Goal: Navigation & Orientation: Find specific page/section

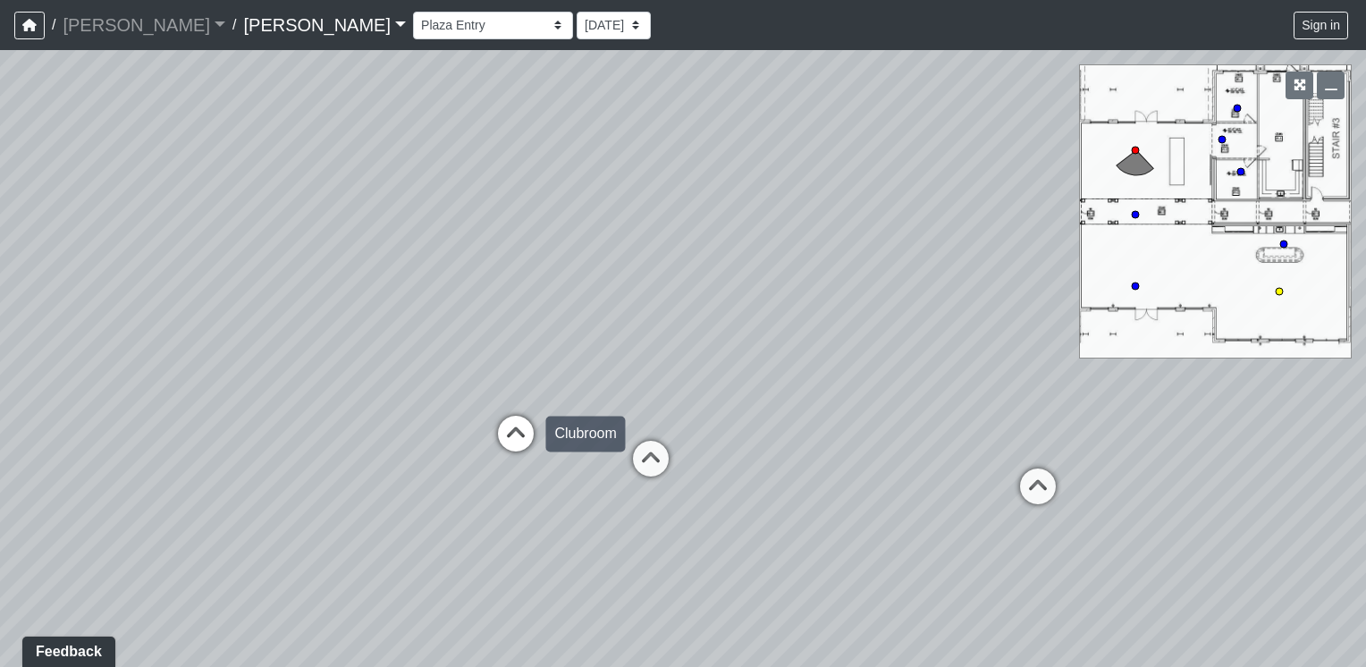
click at [520, 431] on icon at bounding box center [516, 443] width 54 height 54
drag, startPoint x: 1020, startPoint y: 506, endPoint x: 589, endPoint y: 367, distance: 452.7
click at [583, 373] on div "Loading... Offices Loading... Lobby Hallway Loading... Clubroom Loading... Fitn…" at bounding box center [683, 358] width 1366 height 617
drag, startPoint x: 701, startPoint y: 319, endPoint x: 417, endPoint y: 377, distance: 290.2
click at [418, 377] on div "Loading... Offices Loading... Lobby Hallway Loading... Clubroom Loading... Fitn…" at bounding box center [683, 358] width 1366 height 617
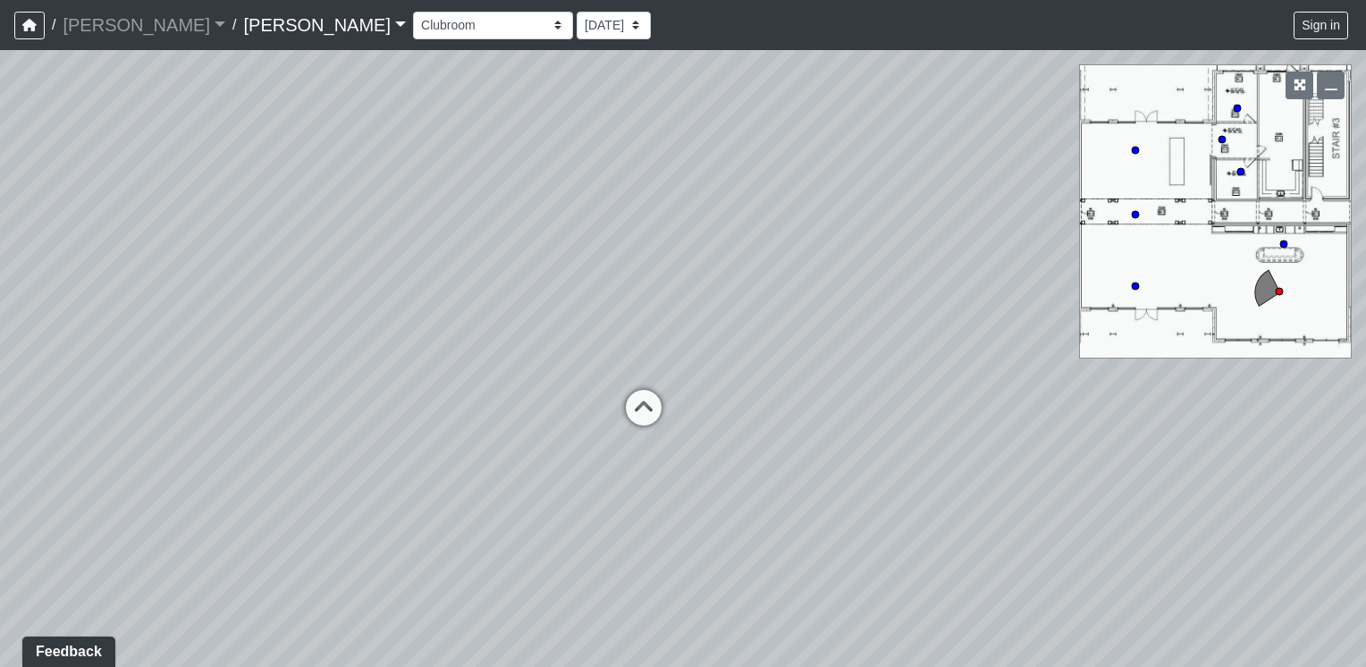
drag, startPoint x: 866, startPoint y: 319, endPoint x: 464, endPoint y: 362, distance: 404.6
click at [464, 362] on div "Loading... Offices Loading... Lobby Hallway Loading... Clubroom Loading... Fitn…" at bounding box center [683, 358] width 1366 height 617
drag, startPoint x: 805, startPoint y: 453, endPoint x: 1145, endPoint y: 427, distance: 341.7
click at [1152, 428] on div "Loading... Offices Loading... Lobby Hallway Loading... Clubroom Loading... Fitn…" at bounding box center [683, 358] width 1366 height 617
drag, startPoint x: 665, startPoint y: 462, endPoint x: 940, endPoint y: 449, distance: 274.8
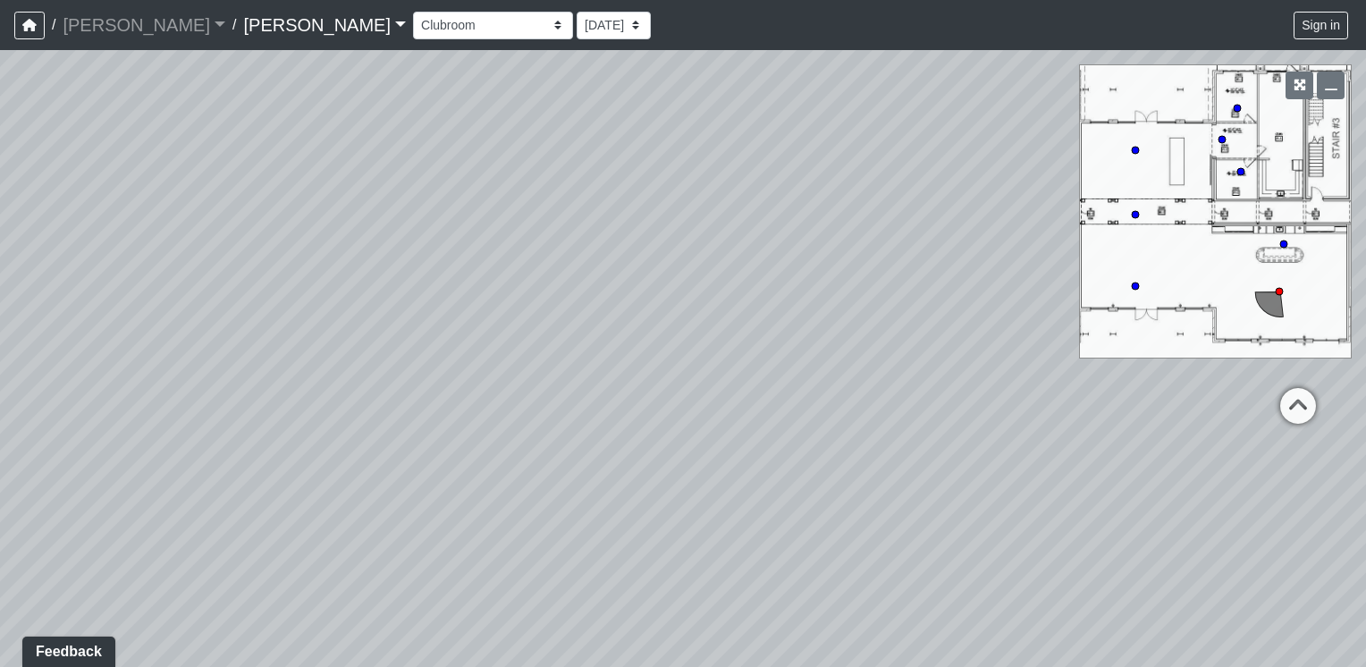
click at [1043, 442] on div "Loading... Offices Loading... Lobby Hallway Loading... Clubroom Loading... Fitn…" at bounding box center [683, 358] width 1366 height 617
drag, startPoint x: 555, startPoint y: 393, endPoint x: 1000, endPoint y: 403, distance: 444.5
click at [1000, 403] on div "Loading... Offices Loading... Lobby Hallway Loading... Clubroom Loading... Fitn…" at bounding box center [683, 358] width 1366 height 617
drag, startPoint x: 605, startPoint y: 410, endPoint x: 959, endPoint y: 401, distance: 353.3
click at [959, 401] on div "Loading... Offices Loading... Lobby Hallway Loading... Clubroom Loading... Fitn…" at bounding box center [683, 358] width 1366 height 617
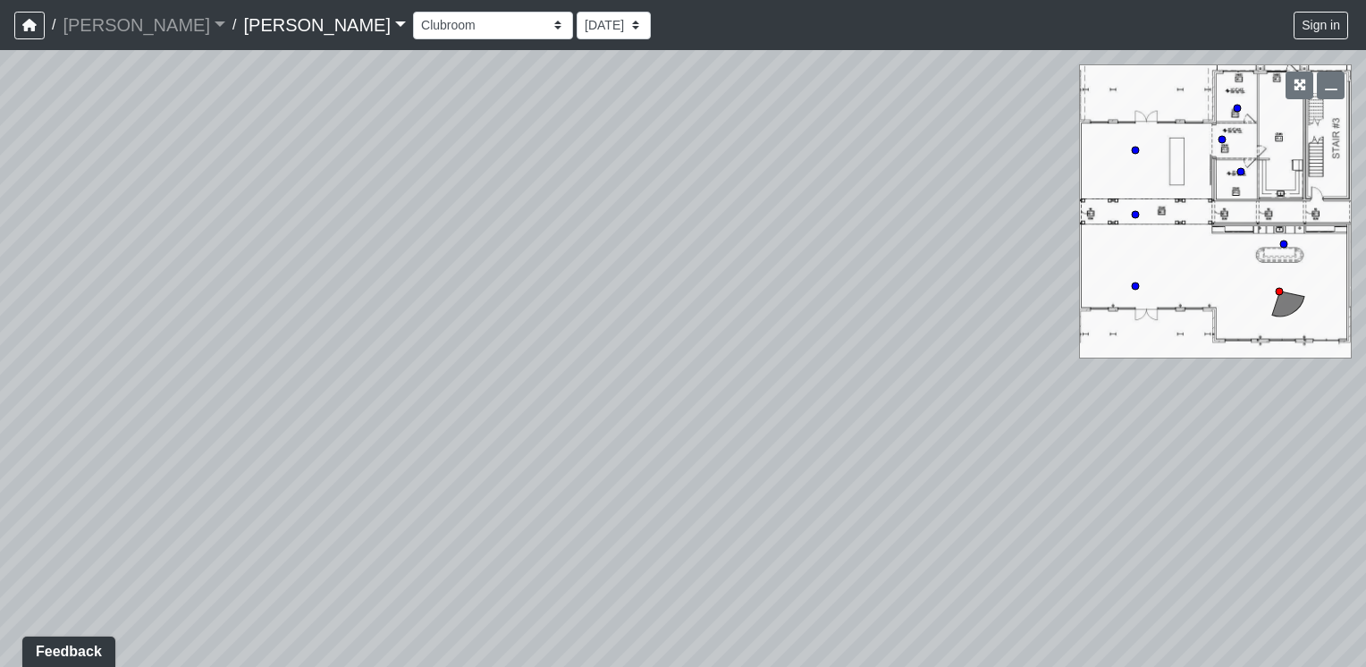
drag, startPoint x: 287, startPoint y: 352, endPoint x: 700, endPoint y: 380, distance: 414.0
click at [704, 379] on div "Loading... Offices Loading... Lobby Hallway Loading... Clubroom Loading... Fitn…" at bounding box center [683, 358] width 1366 height 617
drag, startPoint x: 293, startPoint y: 380, endPoint x: 655, endPoint y: 385, distance: 362.2
click at [659, 384] on div "Loading... Offices Loading... Lobby Hallway Loading... Clubroom Loading... Fitn…" at bounding box center [683, 358] width 1366 height 617
drag, startPoint x: 476, startPoint y: 382, endPoint x: 826, endPoint y: 389, distance: 350.6
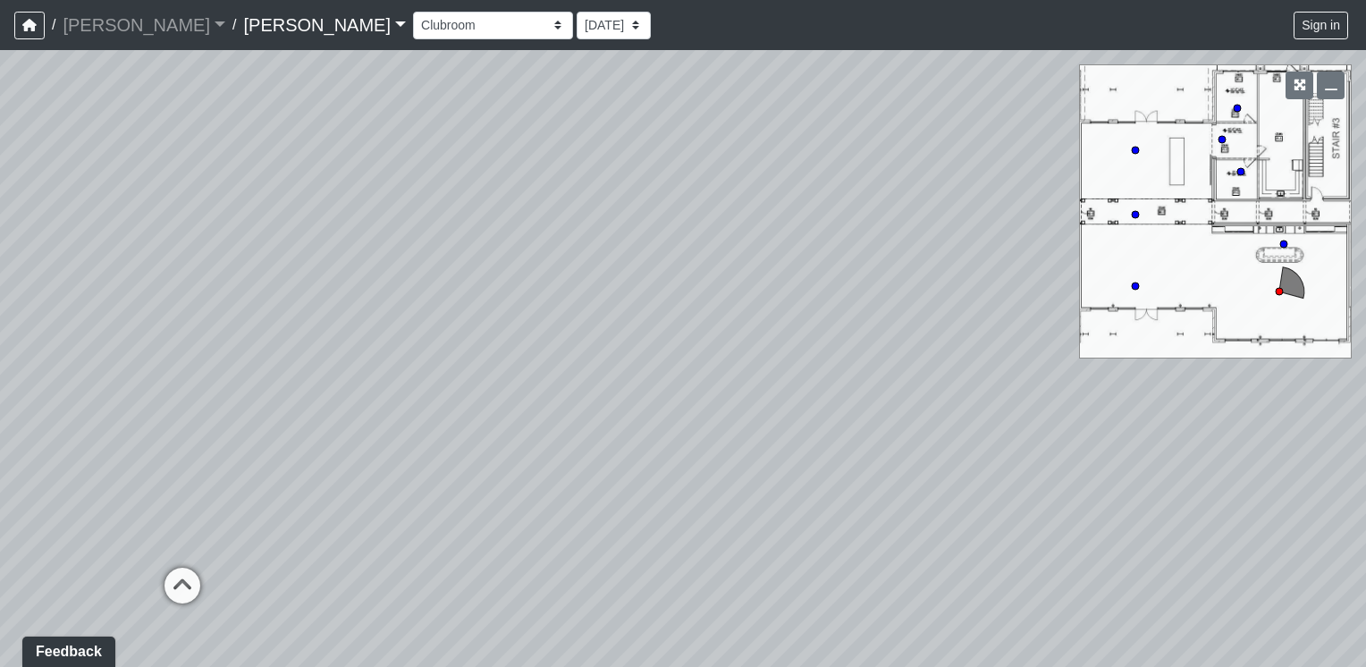
click at [833, 386] on div "Loading... Offices Loading... Lobby Hallway Loading... Clubroom Loading... Fitn…" at bounding box center [683, 358] width 1366 height 617
drag, startPoint x: 467, startPoint y: 392, endPoint x: 893, endPoint y: 283, distance: 440.0
click at [893, 283] on div "Loading... Offices Loading... Lobby Hallway Loading... Clubroom Loading... Fitn…" at bounding box center [683, 358] width 1366 height 617
drag, startPoint x: 658, startPoint y: 277, endPoint x: 884, endPoint y: 432, distance: 274.0
click at [884, 432] on div "Loading... Offices Loading... Lobby Hallway Loading... Clubroom Loading... Fitn…" at bounding box center [683, 358] width 1366 height 617
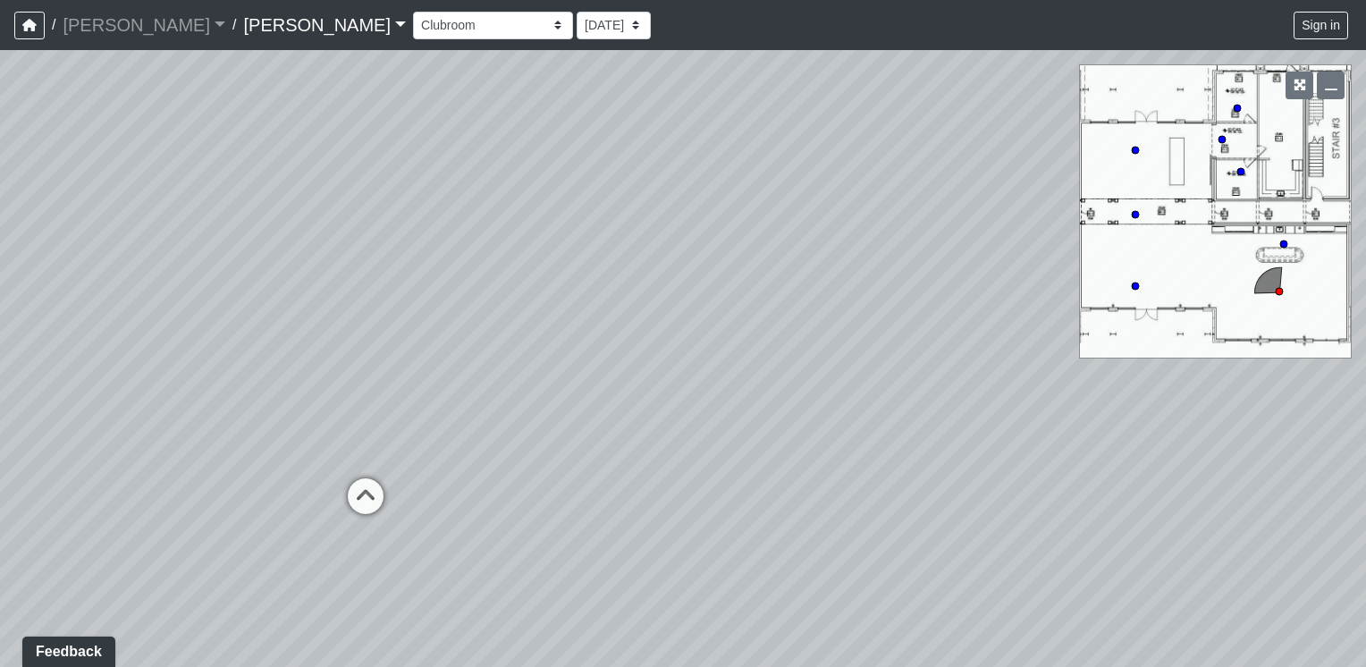
drag, startPoint x: 573, startPoint y: 442, endPoint x: 869, endPoint y: 492, distance: 300.2
click at [923, 501] on div "Loading... Offices Loading... Lobby Hallway Loading... Clubroom Loading... Fitn…" at bounding box center [683, 358] width 1366 height 617
drag, startPoint x: 439, startPoint y: 295, endPoint x: 439, endPoint y: 225, distance: 69.7
click at [439, 225] on div "Loading... Offices Loading... Lobby Hallway Loading... Clubroom Loading... Fitn…" at bounding box center [683, 358] width 1366 height 617
drag, startPoint x: 376, startPoint y: 302, endPoint x: 305, endPoint y: 215, distance: 112.6
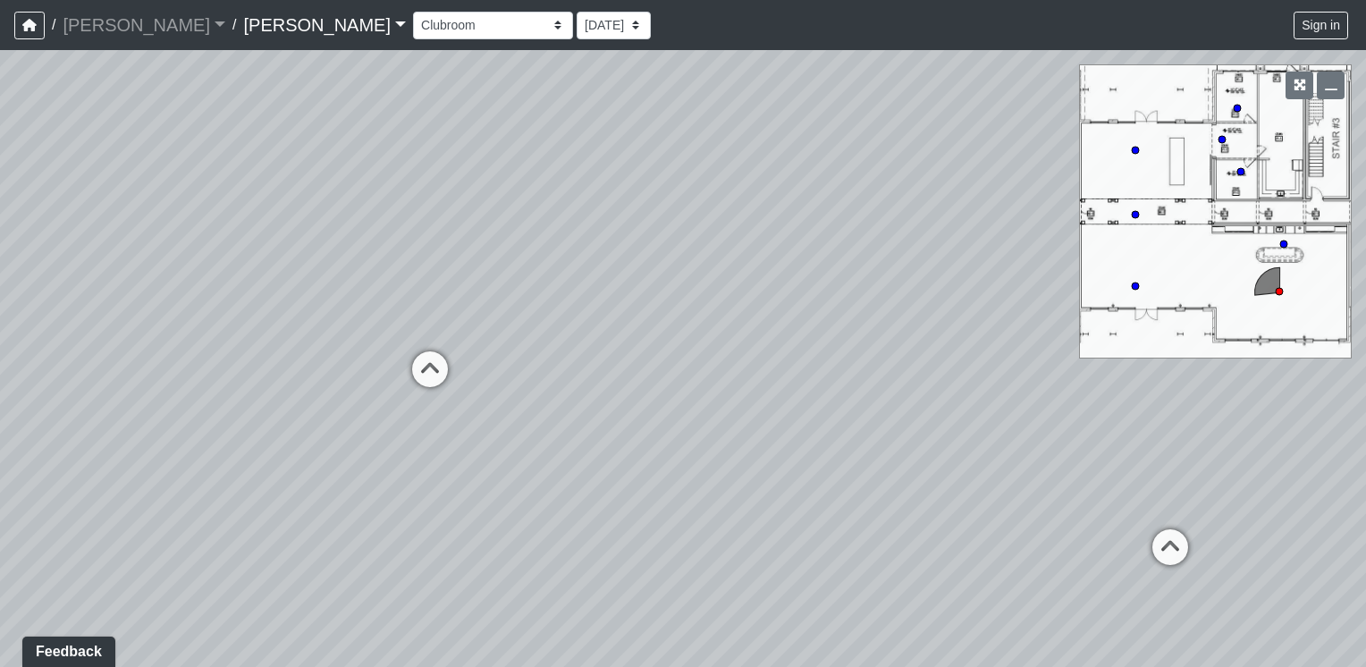
click at [339, 207] on div "Loading... Offices Loading... Lobby Hallway Loading... Clubroom Loading... Fitn…" at bounding box center [683, 358] width 1366 height 617
drag, startPoint x: 351, startPoint y: 215, endPoint x: 605, endPoint y: 241, distance: 255.3
click at [605, 236] on div "Loading... Offices Loading... Lobby Hallway Loading... Clubroom Loading... Fitn…" at bounding box center [683, 358] width 1366 height 617
click at [587, 352] on icon at bounding box center [597, 359] width 54 height 54
drag, startPoint x: 859, startPoint y: 369, endPoint x: 483, endPoint y: 434, distance: 381.9
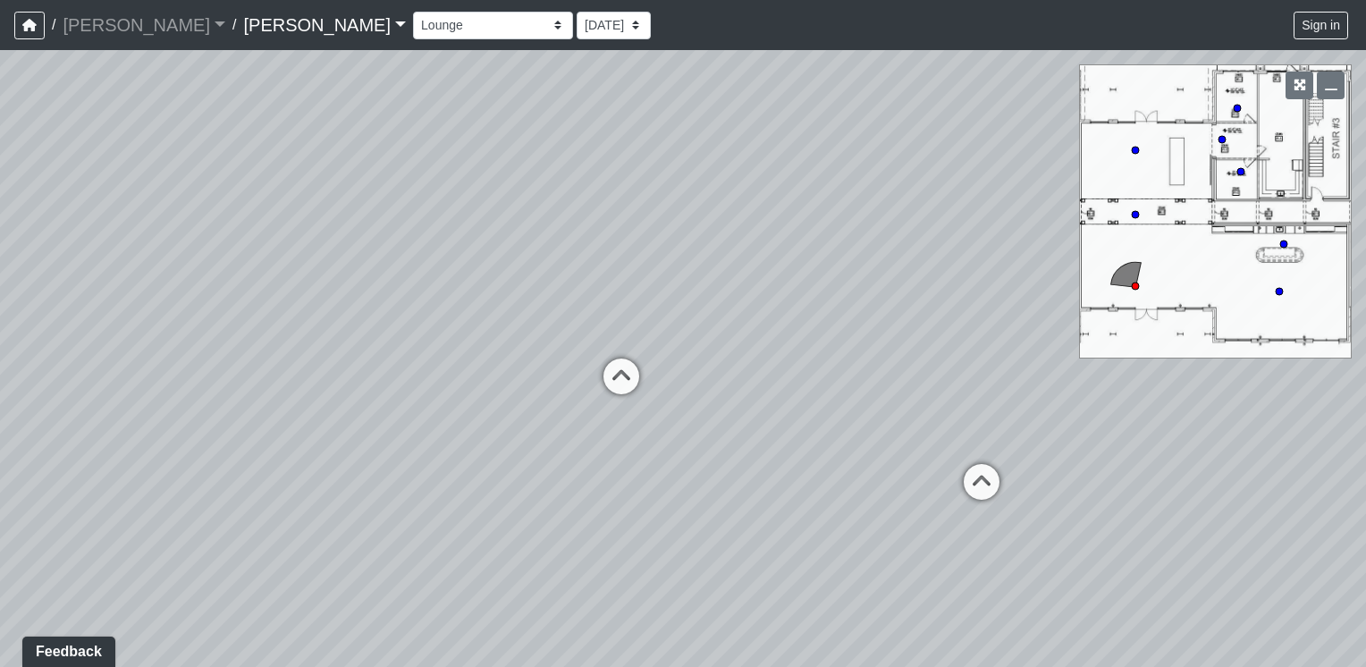
click at [416, 466] on div "Loading... Offices Loading... Lobby Hallway Loading... Clubroom Loading... Fitn…" at bounding box center [683, 358] width 1366 height 617
drag, startPoint x: 901, startPoint y: 381, endPoint x: 688, endPoint y: 291, distance: 230.8
click at [688, 291] on div "Loading... Offices Loading... Lobby Hallway Loading... Clubroom Loading... Fitn…" at bounding box center [683, 358] width 1366 height 617
drag, startPoint x: 690, startPoint y: 291, endPoint x: 612, endPoint y: 291, distance: 78.7
click at [612, 291] on div "Loading... Offices Loading... Lobby Hallway Loading... Clubroom Loading... Fitn…" at bounding box center [683, 358] width 1366 height 617
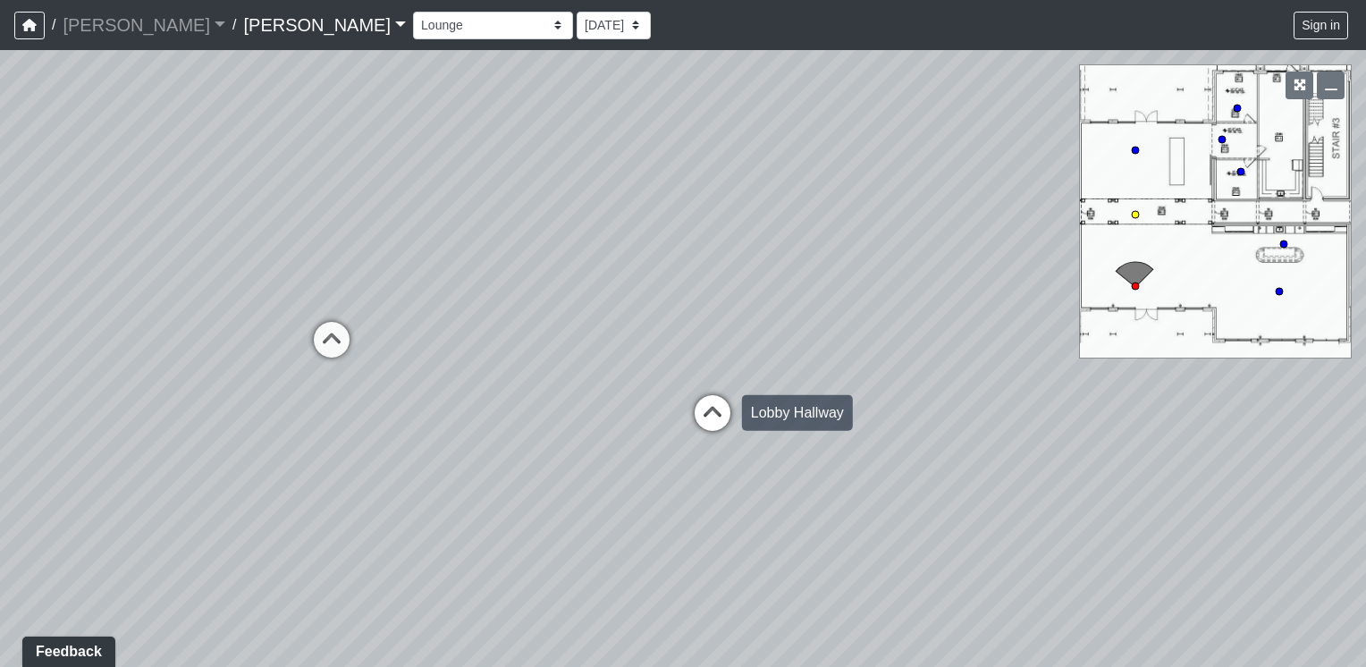
click at [720, 410] on icon at bounding box center [713, 422] width 54 height 54
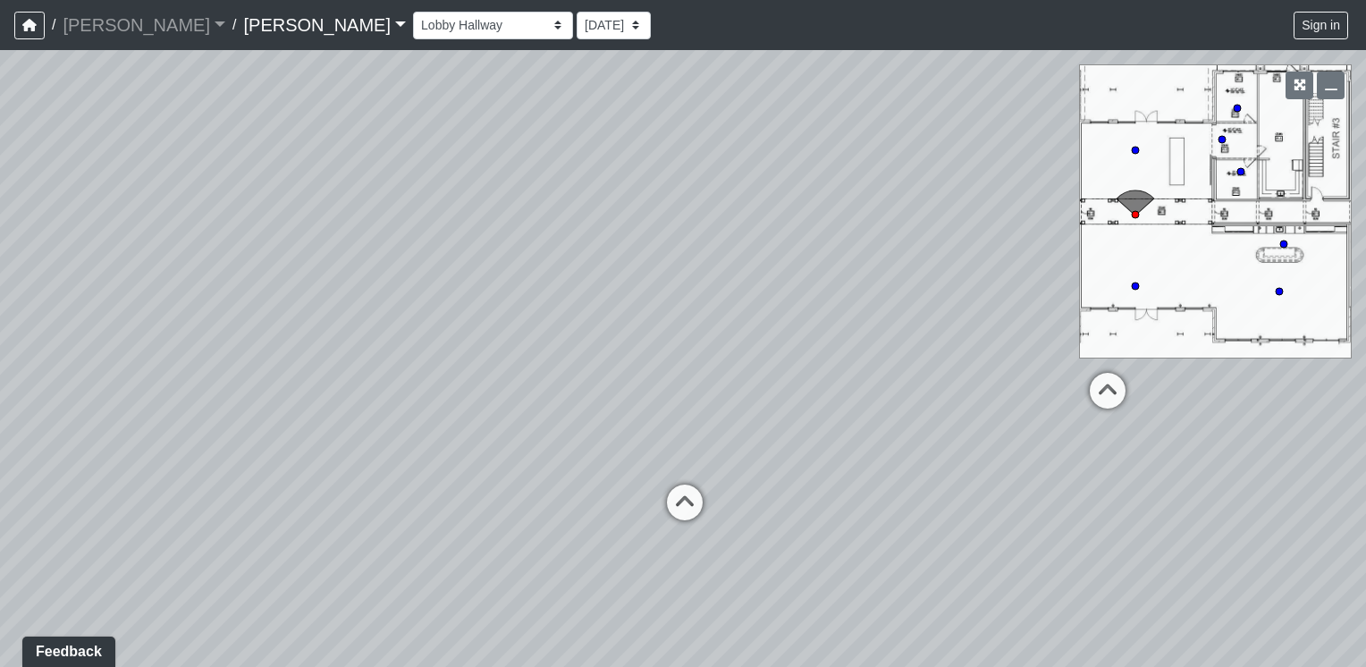
drag, startPoint x: 771, startPoint y: 218, endPoint x: 755, endPoint y: 402, distance: 184.9
click at [742, 309] on div "Loading... Offices Loading... Lobby Hallway Loading... Clubroom Loading... Fitn…" at bounding box center [683, 358] width 1366 height 617
drag, startPoint x: 715, startPoint y: 389, endPoint x: 372, endPoint y: 426, distance: 345.3
click at [364, 430] on div "Loading... Offices Loading... Lobby Hallway Loading... Clubroom Loading... Fitn…" at bounding box center [683, 358] width 1366 height 617
drag, startPoint x: 793, startPoint y: 404, endPoint x: 533, endPoint y: 451, distance: 264.3
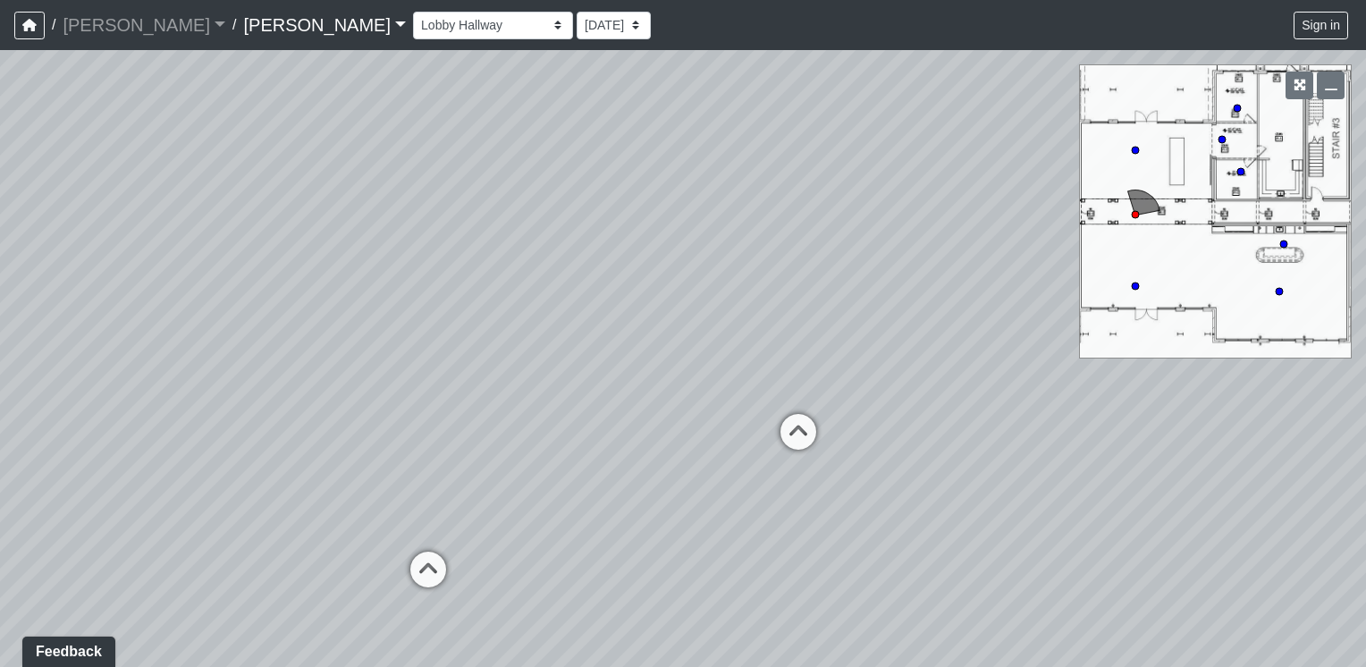
click at [533, 451] on div "Loading... Offices Loading... Lobby Hallway Loading... Clubroom Loading... Fitn…" at bounding box center [683, 358] width 1366 height 617
drag, startPoint x: 917, startPoint y: 549, endPoint x: 449, endPoint y: 300, distance: 530.8
click at [426, 309] on div "Loading... Offices Loading... Lobby Hallway Loading... Clubroom Loading... Fitn…" at bounding box center [683, 358] width 1366 height 617
drag, startPoint x: 751, startPoint y: 301, endPoint x: 386, endPoint y: 528, distance: 429.3
click at [386, 528] on div "Loading... Offices Loading... Lobby Hallway Loading... Clubroom Loading... Fitn…" at bounding box center [683, 358] width 1366 height 617
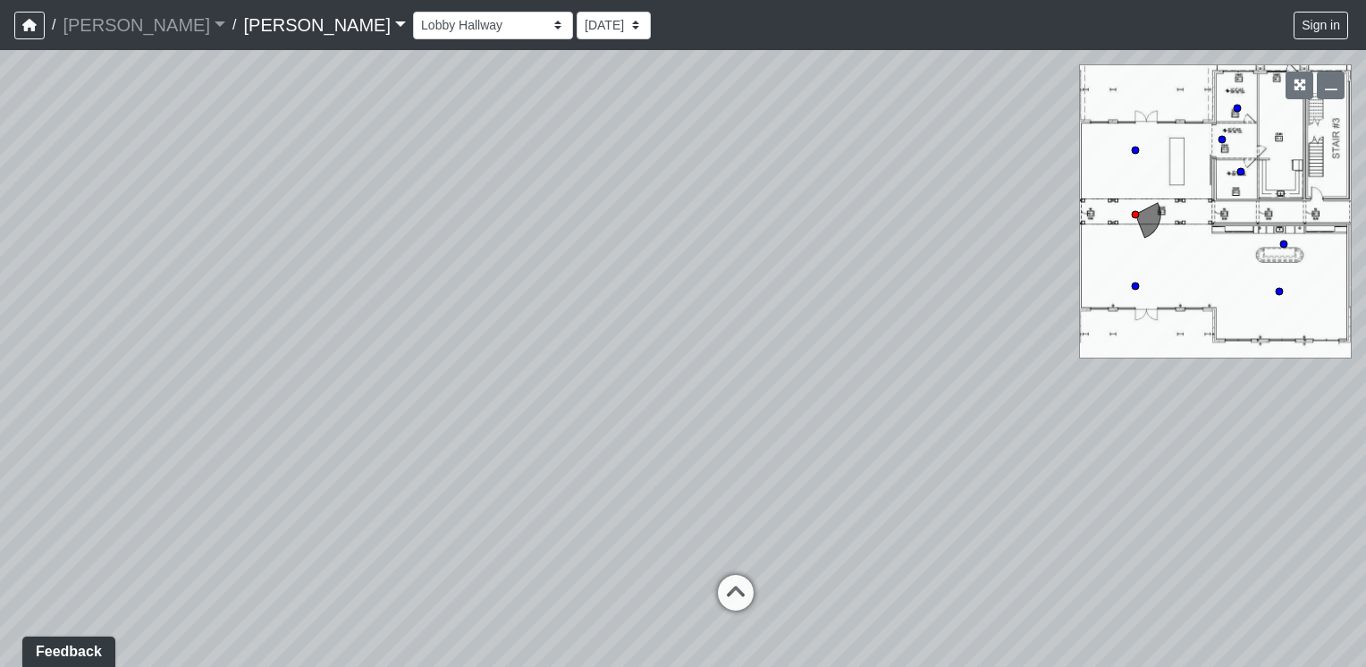
drag, startPoint x: 516, startPoint y: 381, endPoint x: 494, endPoint y: 542, distance: 162.4
click at [489, 550] on div "Loading... Offices Loading... Lobby Hallway Loading... Clubroom Loading... Fitn…" at bounding box center [683, 358] width 1366 height 617
drag, startPoint x: 562, startPoint y: 177, endPoint x: 808, endPoint y: 88, distance: 262.5
click at [812, 85] on div "Loading... Offices Loading... Lobby Hallway Loading... Clubroom Loading... Fitn…" at bounding box center [683, 358] width 1366 height 617
drag, startPoint x: 718, startPoint y: 359, endPoint x: 1026, endPoint y: 126, distance: 385.6
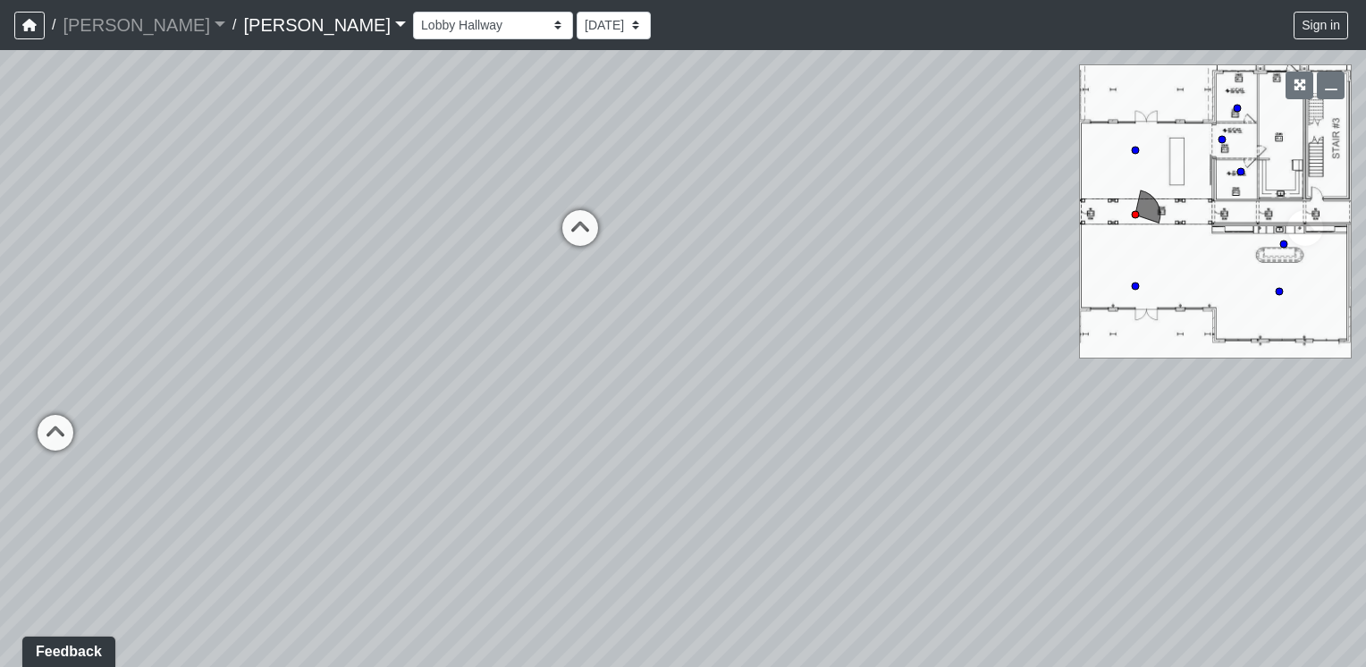
click at [1026, 126] on div "Loading... Offices Loading... Lobby Hallway Loading... Clubroom Loading... Fitn…" at bounding box center [683, 358] width 1366 height 617
drag, startPoint x: 858, startPoint y: 375, endPoint x: 972, endPoint y: 653, distance: 300.4
click at [976, 666] on html "/ [PERSON_NAME] [PERSON_NAME] Loading... / [PERSON_NAME] [PERSON_NAME] Loading.…" at bounding box center [683, 333] width 1366 height 667
drag, startPoint x: 662, startPoint y: 465, endPoint x: 1220, endPoint y: 452, distance: 558.1
click at [1234, 451] on div "Loading... Offices Loading... Lobby Hallway Loading... Clubroom Loading... Fitn…" at bounding box center [683, 358] width 1366 height 617
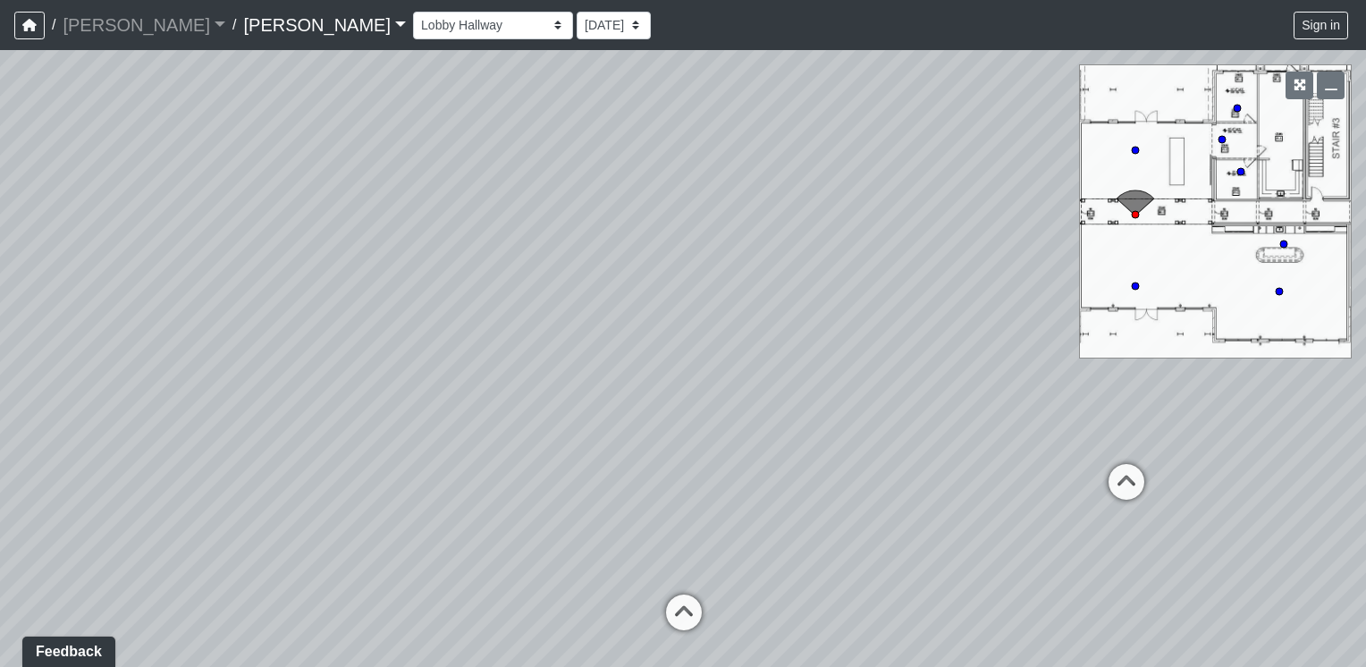
drag, startPoint x: 671, startPoint y: 568, endPoint x: 1087, endPoint y: 542, distance: 416.6
click at [1107, 554] on div "Loading... Offices Loading... Lobby Hallway Loading... Clubroom Loading... Fitn…" at bounding box center [683, 358] width 1366 height 617
drag
click at [1030, 370] on div "Loading... Offices Loading... Lobby Hallway Loading... Clubroom Loading... Fitn…" at bounding box center [683, 358] width 1366 height 617
click at [601, 526] on div "Loading... Offices Loading... Lobby Hallway Loading... Clubroom Loading... Fitn…" at bounding box center [683, 358] width 1366 height 617
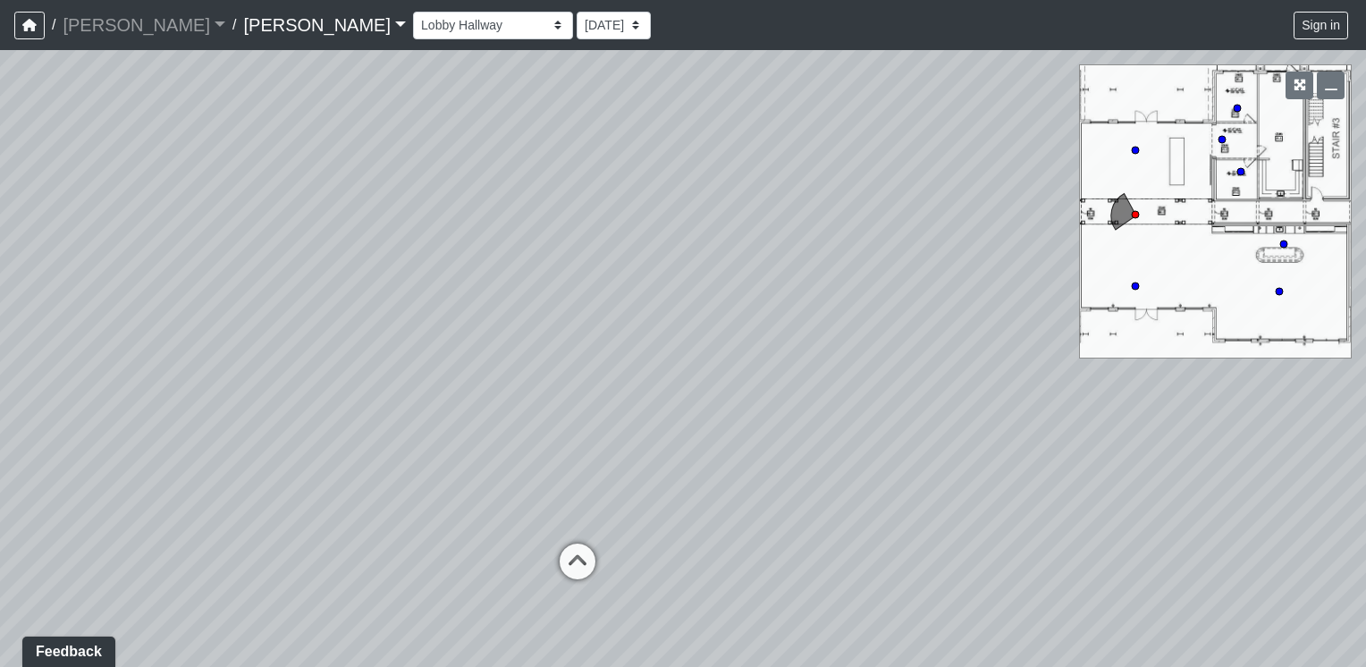
click at [522, 345] on div "Loading... Offices Loading... Lobby Hallway Loading... Clubroom Loading... Fitn…" at bounding box center [683, 358] width 1366 height 617
click at [544, 315] on div "Loading... Offices Loading... Lobby Hallway Loading... Clubroom Loading... Fitn…" at bounding box center [683, 358] width 1366 height 617
click at [577, 442] on icon at bounding box center [574, 449] width 54 height 54
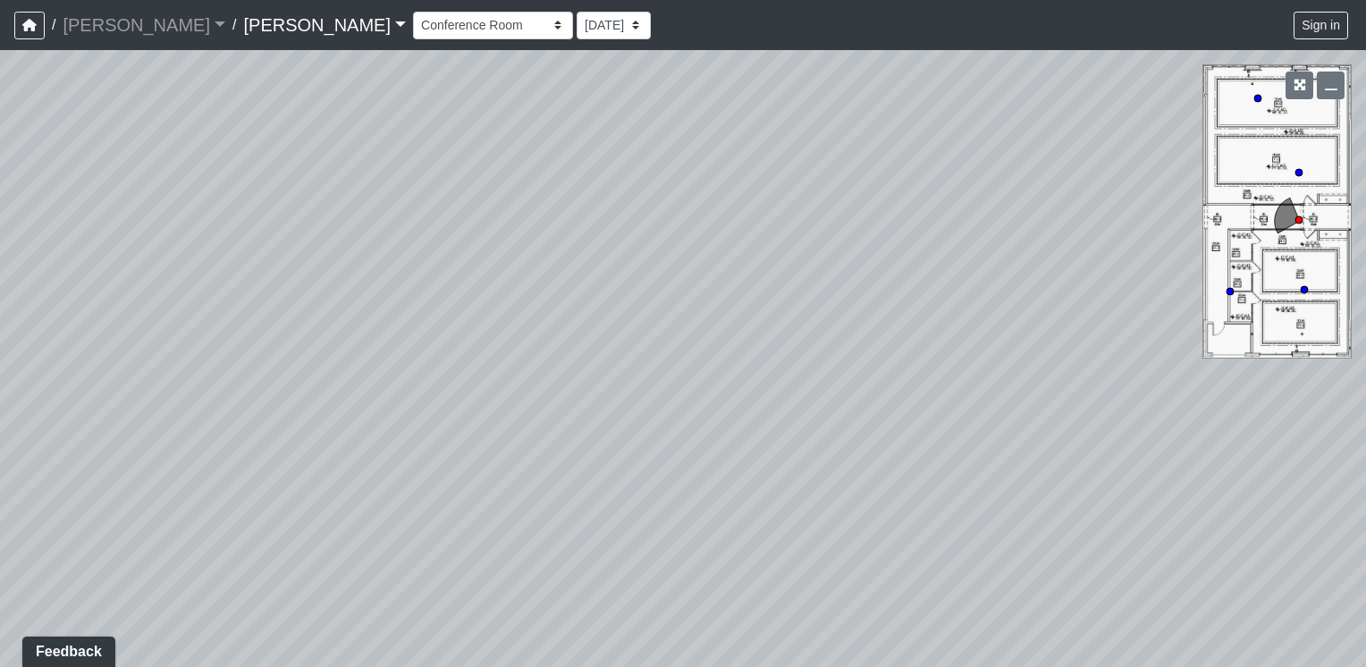
click at [1346, 442] on div "Loading... Offices Loading... Lobby Hallway Loading... Clubroom Loading... Fitn…" at bounding box center [683, 358] width 1366 height 617
click at [1280, 445] on div "Loading... Offices Loading... Lobby Hallway Loading... Clubroom Loading... Fitn…" at bounding box center [683, 358] width 1366 height 617
click at [666, 307] on div "Loading... Offices Loading... Lobby Hallway Loading... Clubroom Loading... Fitn…" at bounding box center [683, 358] width 1366 height 617
click at [819, 336] on div "Loading... Offices Loading... Lobby Hallway Loading... Clubroom Loading... Fitn…" at bounding box center [683, 358] width 1366 height 617
click at [798, 340] on div "Loading... Offices Loading... Lobby Hallway Loading... Clubroom Loading... Fitn…" at bounding box center [683, 358] width 1366 height 617
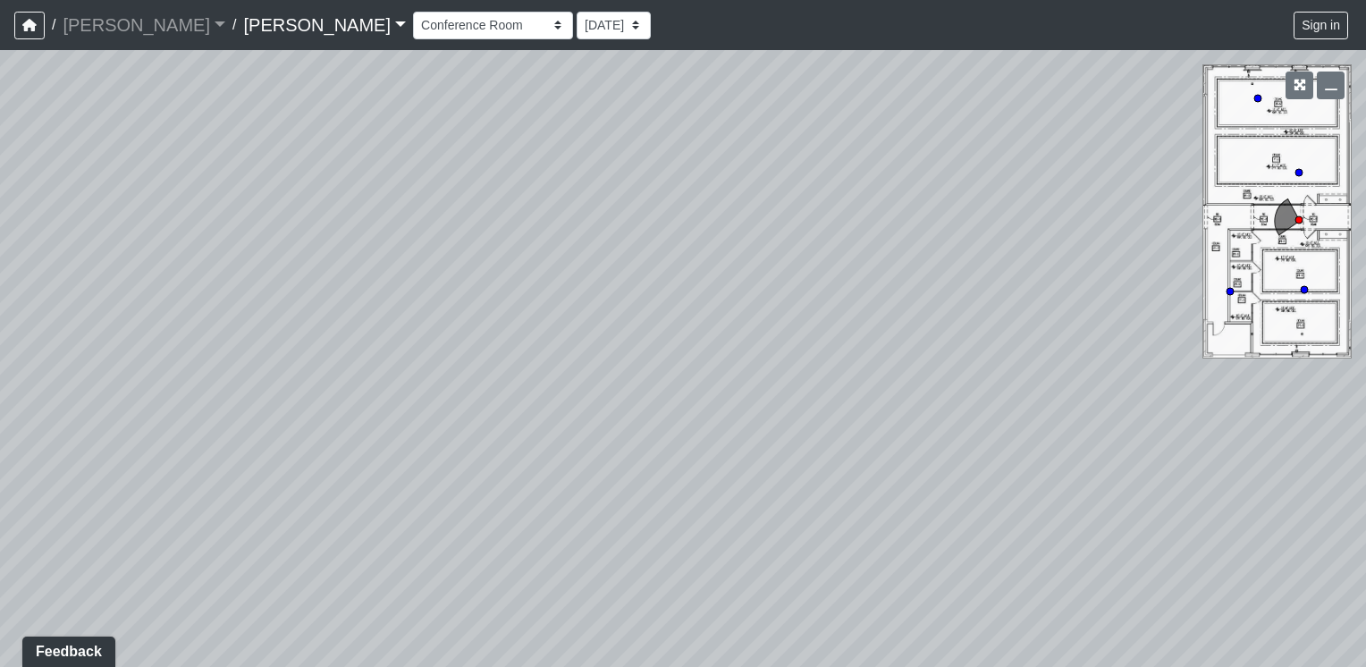
click at [581, 348] on div "Loading... Offices Loading... Lobby Hallway Loading... Clubroom Loading... Fitn…" at bounding box center [683, 358] width 1366 height 617
click at [487, 343] on div "Loading... Offices Loading... Lobby Hallway Loading... Clubroom Loading... Fitn…" at bounding box center [683, 358] width 1366 height 617
click at [626, 310] on div "Loading... Offices Loading... Lobby Hallway Loading... Clubroom Loading... Fitn…" at bounding box center [683, 358] width 1366 height 617
click at [851, 290] on icon at bounding box center [850, 293] width 54 height 54
click at [695, 463] on div "Loading... Offices Loading... Lobby Hallway Loading... Clubroom Loading... Fitn…" at bounding box center [683, 358] width 1366 height 617
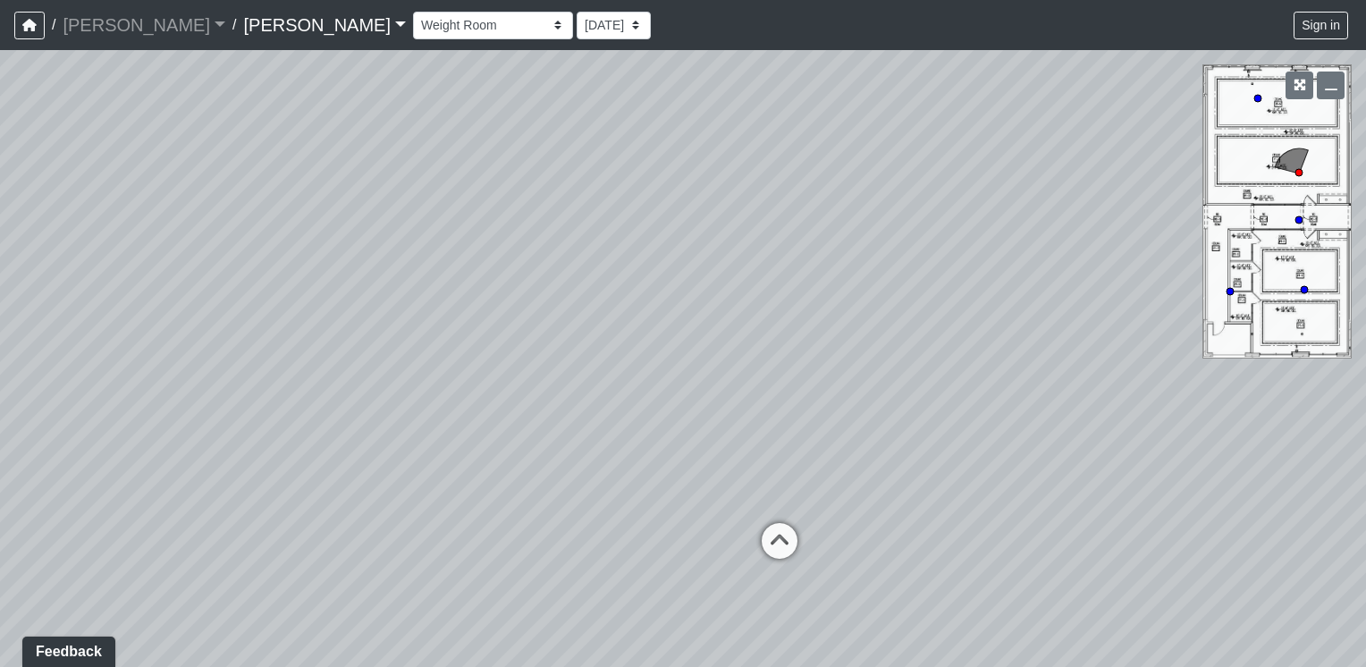
click at [1035, 655] on div "Loading... Offices Loading... Lobby Hallway Loading... Clubroom Loading... Fitn…" at bounding box center [683, 358] width 1366 height 617
click at [1026, 291] on div "Loading... Offices Loading... Lobby Hallway Loading... Clubroom Loading... Fitn…" at bounding box center [683, 358] width 1366 height 617
click at [1108, 225] on div "Loading... Offices Loading... Lobby Hallway Loading... Clubroom Loading... Fitn…" at bounding box center [683, 358] width 1366 height 617
click at [689, 422] on div "Loading... Offices Loading... Lobby Hallway Loading... Clubroom Loading... Fitn…" at bounding box center [683, 358] width 1366 height 617
click at [629, 449] on div "Loading... Offices Loading... Lobby Hallway Loading... Clubroom Loading... Fitn…" at bounding box center [683, 358] width 1366 height 617
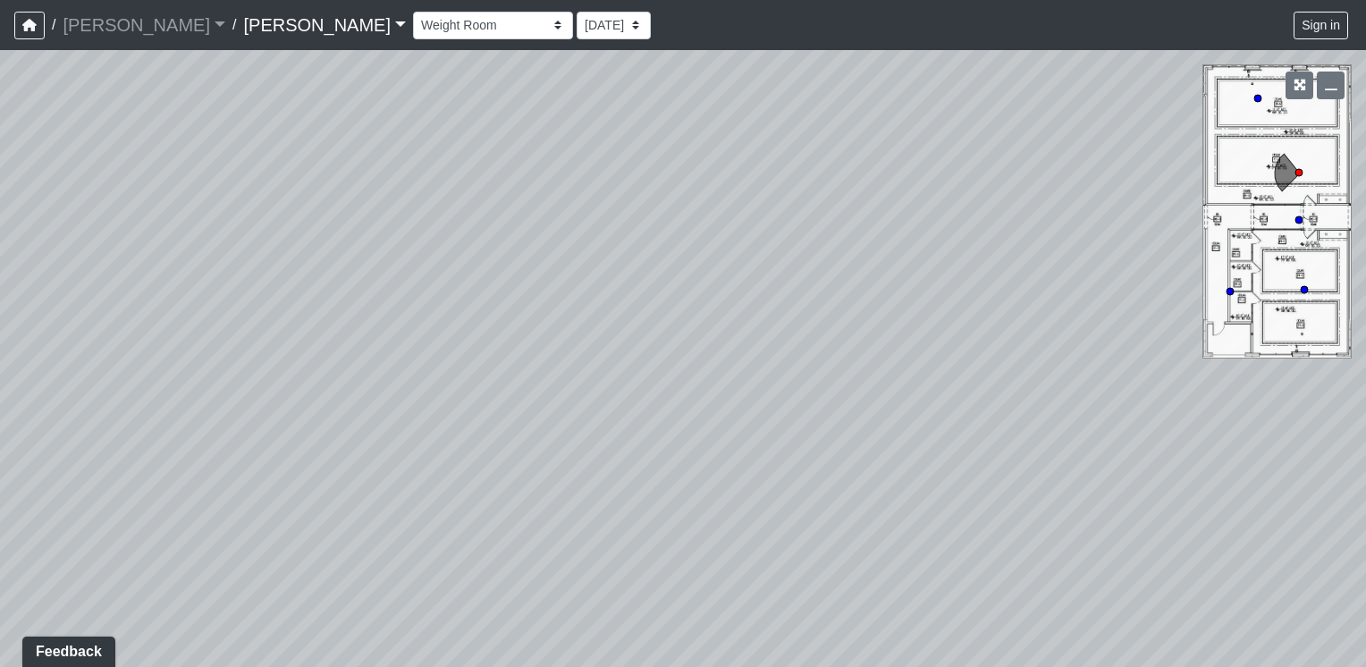
click at [1365, 363] on html "/ [PERSON_NAME] [PERSON_NAME] Loading... / [PERSON_NAME] [PERSON_NAME] Loading.…" at bounding box center [683, 333] width 1366 height 667
click at [1365, 319] on html "/ [PERSON_NAME] [PERSON_NAME] Loading... / [PERSON_NAME] [PERSON_NAME] Loading.…" at bounding box center [683, 333] width 1366 height 667
click at [1080, 477] on div "Loading... Offices Loading... Lobby Hallway Loading... Clubroom Loading... Fitn…" at bounding box center [683, 358] width 1366 height 617
click at [693, 389] on div "Loading... Offices Loading... Lobby Hallway Loading... Clubroom Loading... Fitn…" at bounding box center [683, 358] width 1366 height 617
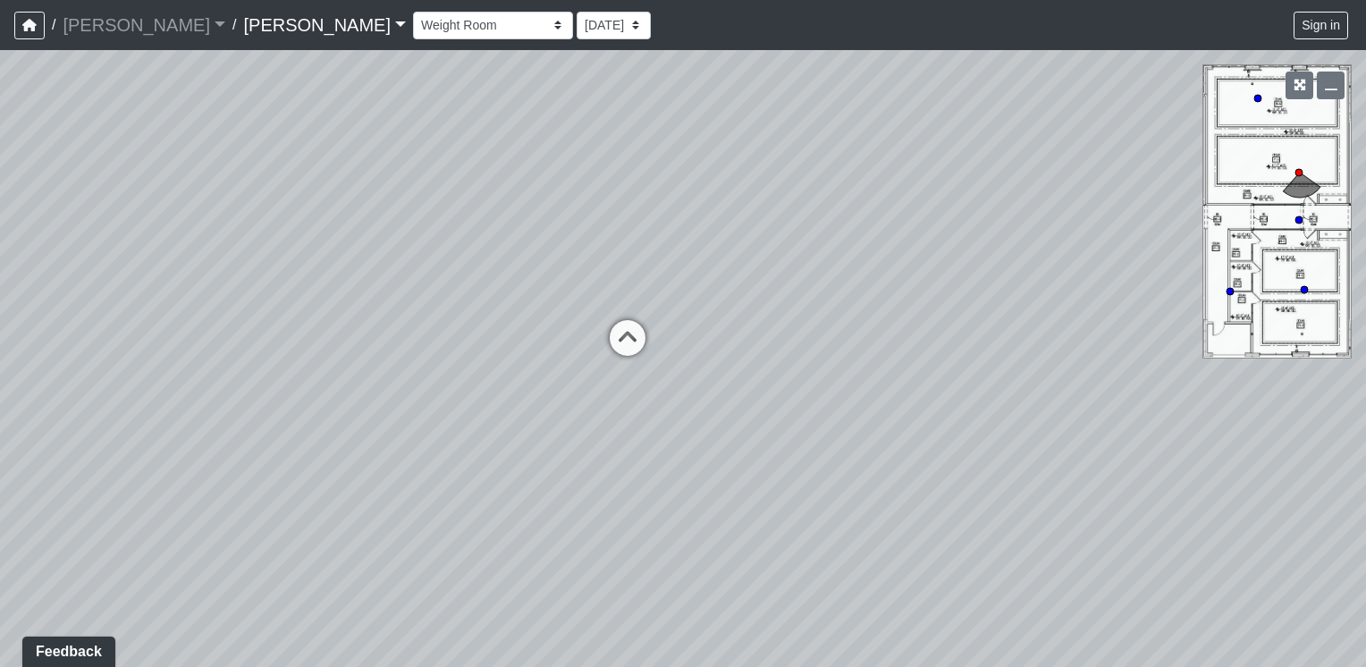
click at [156, 374] on div "Loading... Offices Loading... Lobby Hallway Loading... Clubroom Loading... Fitn…" at bounding box center [683, 358] width 1366 height 617
click at [600, 334] on div "Loading... Offices Loading... Lobby Hallway Loading... Clubroom Loading... Fitn…" at bounding box center [683, 358] width 1366 height 617
click at [634, 356] on icon at bounding box center [629, 347] width 54 height 54
click at [424, 310] on div "Loading... Offices Loading... Lobby Hallway Loading... Clubroom Loading... Fitn…" at bounding box center [683, 358] width 1366 height 617
click at [224, 315] on div "Loading... Offices Loading... Lobby Hallway Loading... Clubroom Loading... Fitn…" at bounding box center [683, 358] width 1366 height 617
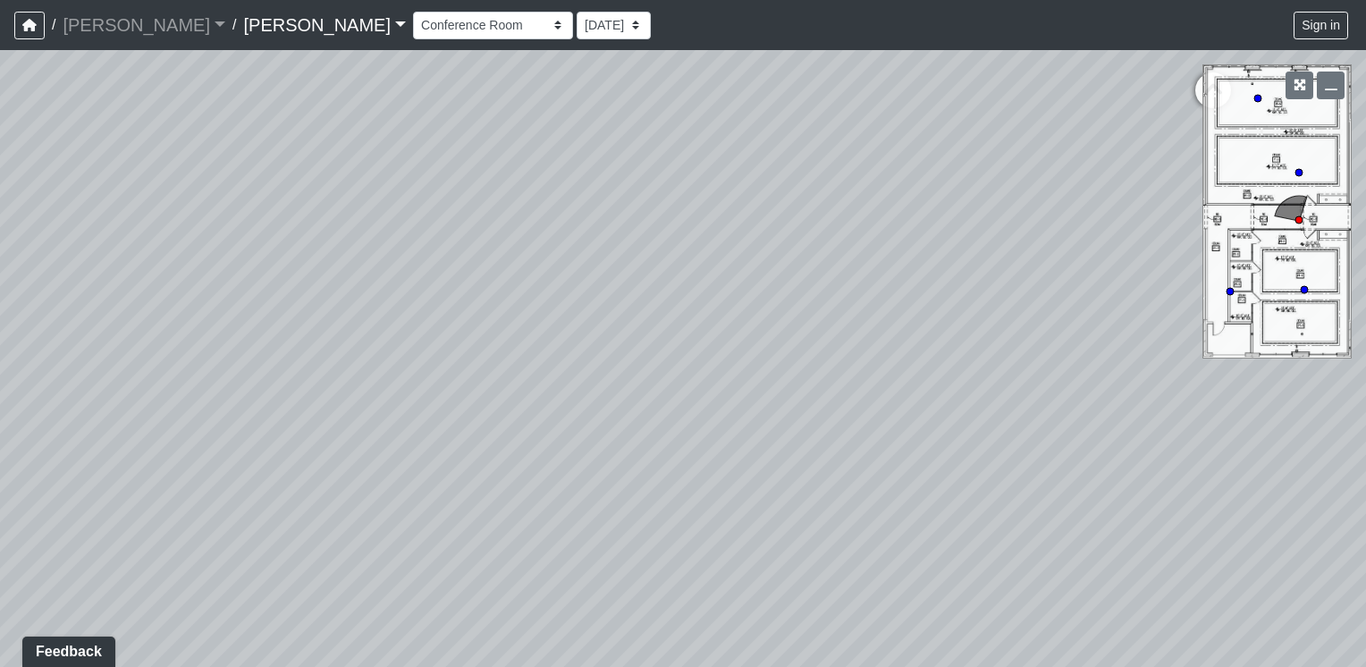
click at [513, 115] on div "Loading... Offices Loading... Lobby Hallway Loading... Clubroom Loading... Fitn…" at bounding box center [683, 358] width 1366 height 617
click at [656, 499] on div "Loading... Offices Loading... Lobby Hallway Loading... Clubroom Loading... Fitn…" at bounding box center [683, 358] width 1366 height 617
click at [1184, 355] on div "Loading... Offices Loading... Lobby Hallway Loading... Clubroom Loading... Fitn…" at bounding box center [683, 358] width 1366 height 617
click at [1094, 325] on div "Loading... Offices Loading... Lobby Hallway Loading... Clubroom Loading... Fitn…" at bounding box center [683, 358] width 1366 height 617
click at [1033, 308] on div "Loading... Offices Loading... Lobby Hallway Loading... Clubroom Loading... Fitn…" at bounding box center [683, 358] width 1366 height 617
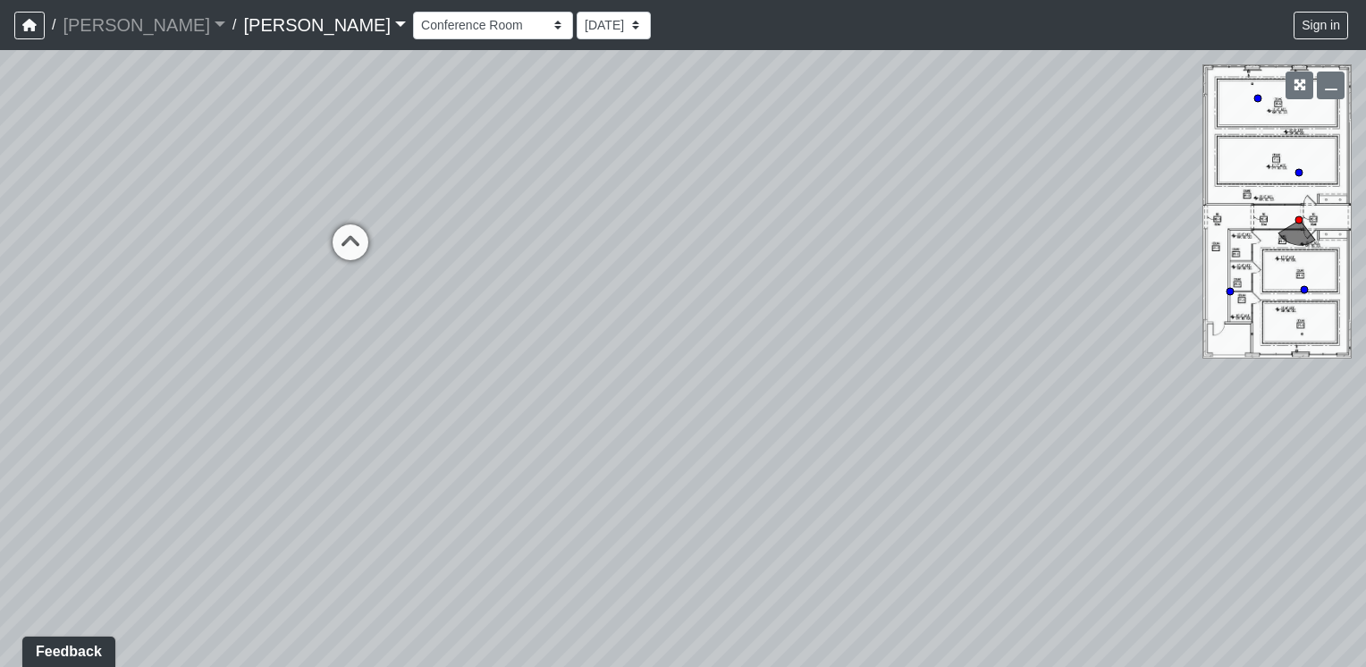
click at [922, 301] on div "Loading... Offices Loading... Lobby Hallway Loading... Clubroom Loading... Fitn…" at bounding box center [683, 358] width 1366 height 617
click at [971, 303] on div "Loading... Offices Loading... Lobby Hallway Loading... Clubroom Loading... Fitn…" at bounding box center [683, 358] width 1366 height 617
click at [1068, 286] on div "Loading... Offices Loading... Lobby Hallway Loading... Clubroom Loading... Fitn…" at bounding box center [683, 358] width 1366 height 617
click at [1010, 266] on div "Loading... Offices Loading... Lobby Hallway Loading... Clubroom Loading... Fitn…" at bounding box center [683, 358] width 1366 height 617
click at [673, 334] on div "Loading... Offices Loading... Lobby Hallway Loading... Clubroom Loading... Fitn…" at bounding box center [683, 358] width 1366 height 617
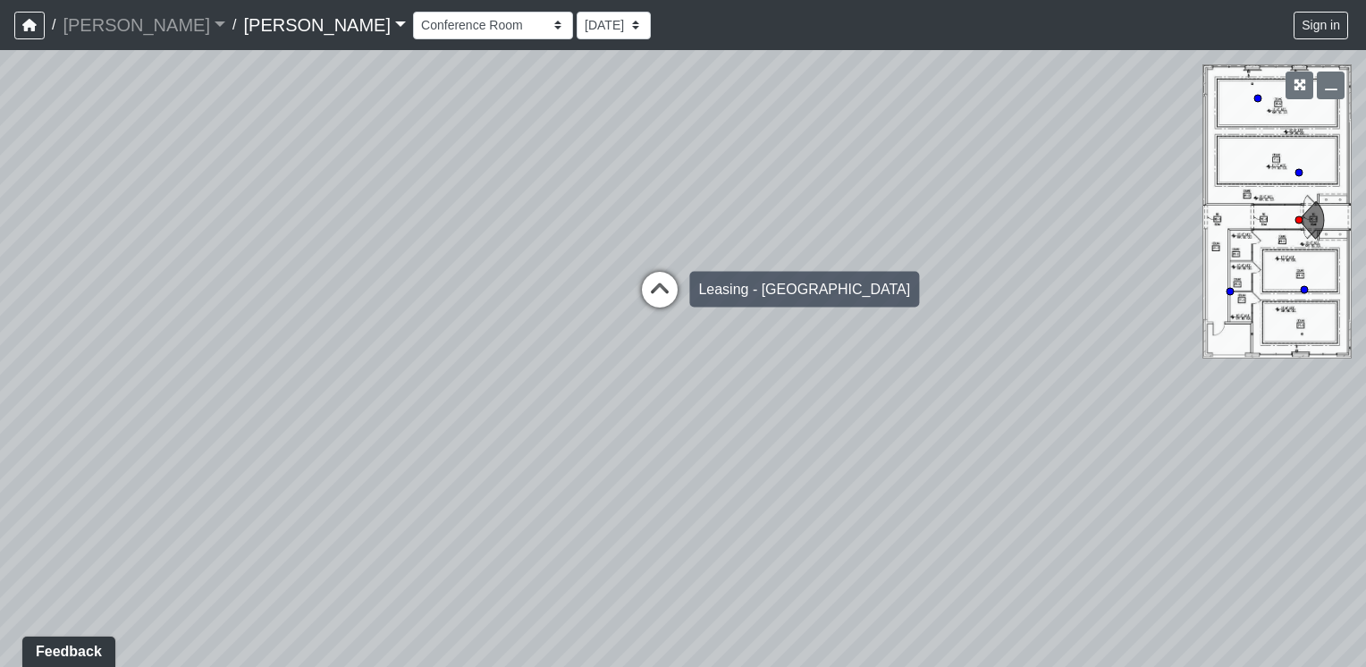
click at [660, 281] on icon at bounding box center [660, 299] width 54 height 54
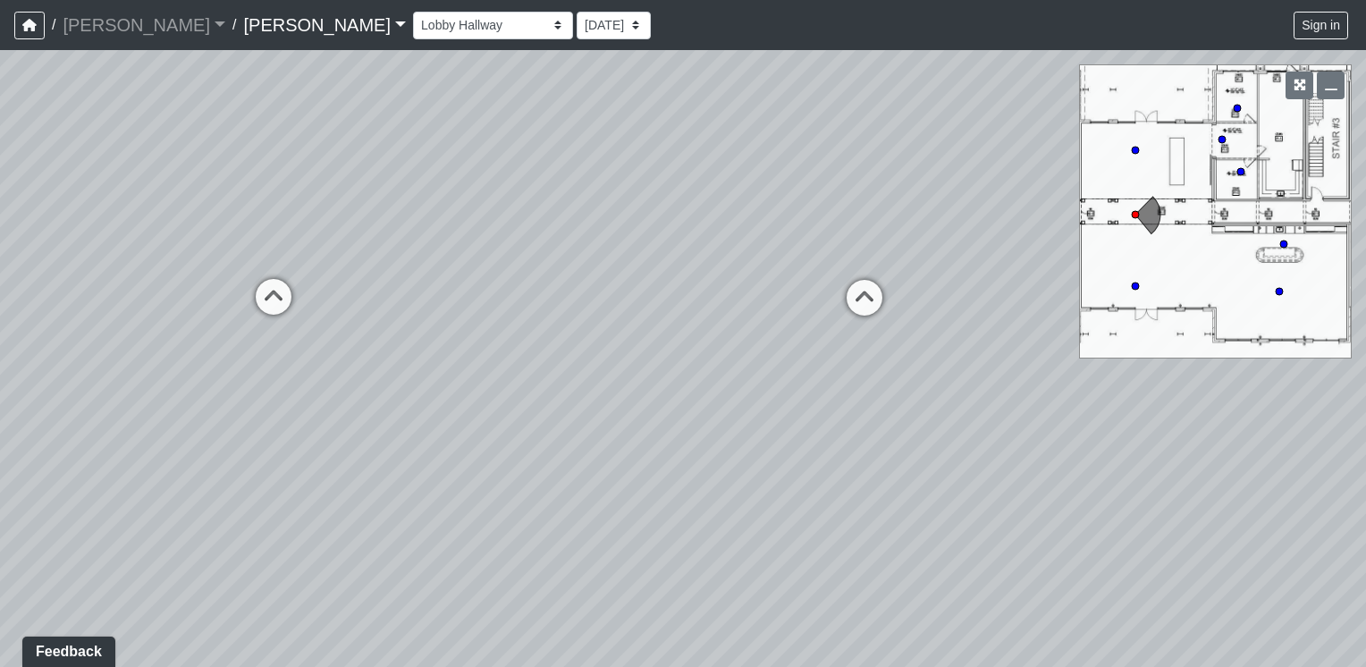
click at [655, 351] on div "Loading... Offices Loading... Lobby Hallway Loading... Clubroom Loading... Fitn…" at bounding box center [683, 358] width 1366 height 617
click at [643, 290] on div "Loading... Offices Loading... Lobby Hallway Loading... Clubroom Loading... Fitn…" at bounding box center [683, 358] width 1366 height 617
click at [655, 286] on div "Loading... Offices Loading... Lobby Hallway Loading... Clubroom Loading... Fitn…" at bounding box center [683, 358] width 1366 height 617
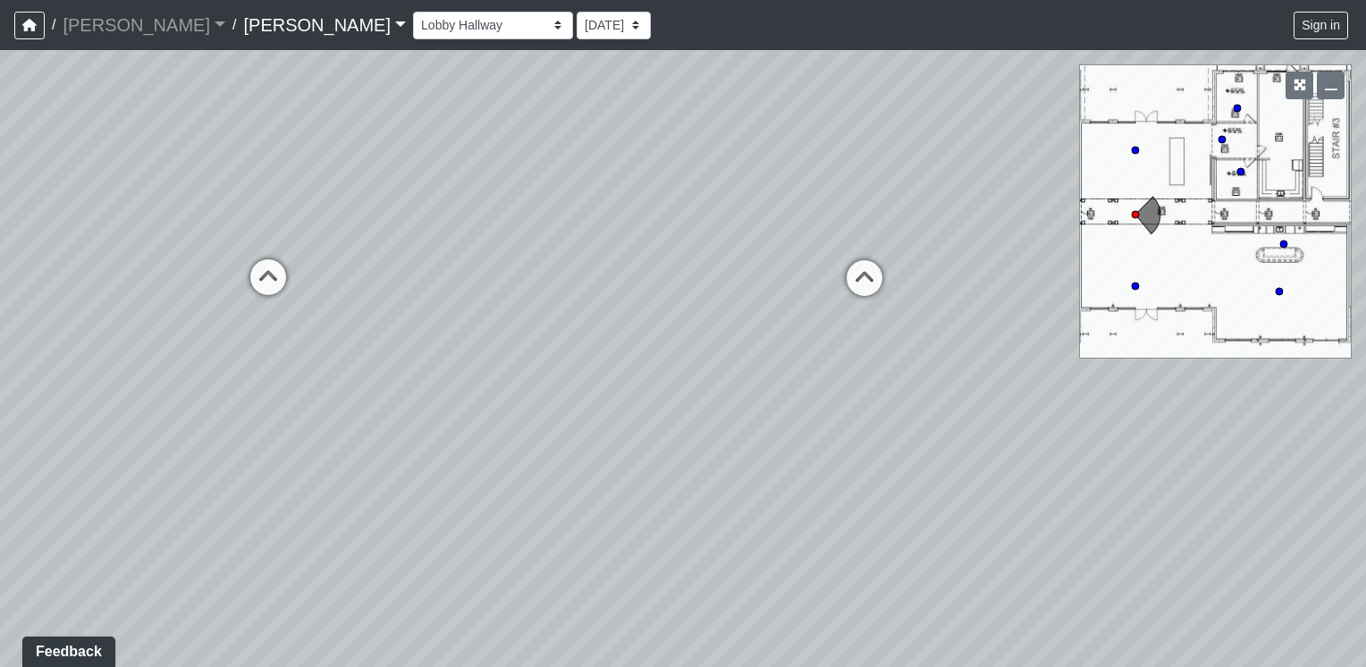
click at [652, 324] on div "Loading... Offices Loading... Lobby Hallway Loading... Clubroom Loading... Fitn…" at bounding box center [683, 358] width 1366 height 617
click at [272, 301] on icon at bounding box center [269, 316] width 54 height 54
click at [1031, 278] on div "Loading... Offices Loading... Lobby Hallway Loading... Clubroom Loading... Fitn…" at bounding box center [683, 358] width 1366 height 617
click at [172, 430] on div "Loading... Offices Loading... Lobby Hallway Loading... Clubroom Loading... Fitn…" at bounding box center [683, 358] width 1366 height 617
click at [133, 351] on div "Loading... Offices Loading... Lobby Hallway Loading... Clubroom Loading... Fitn…" at bounding box center [683, 358] width 1366 height 617
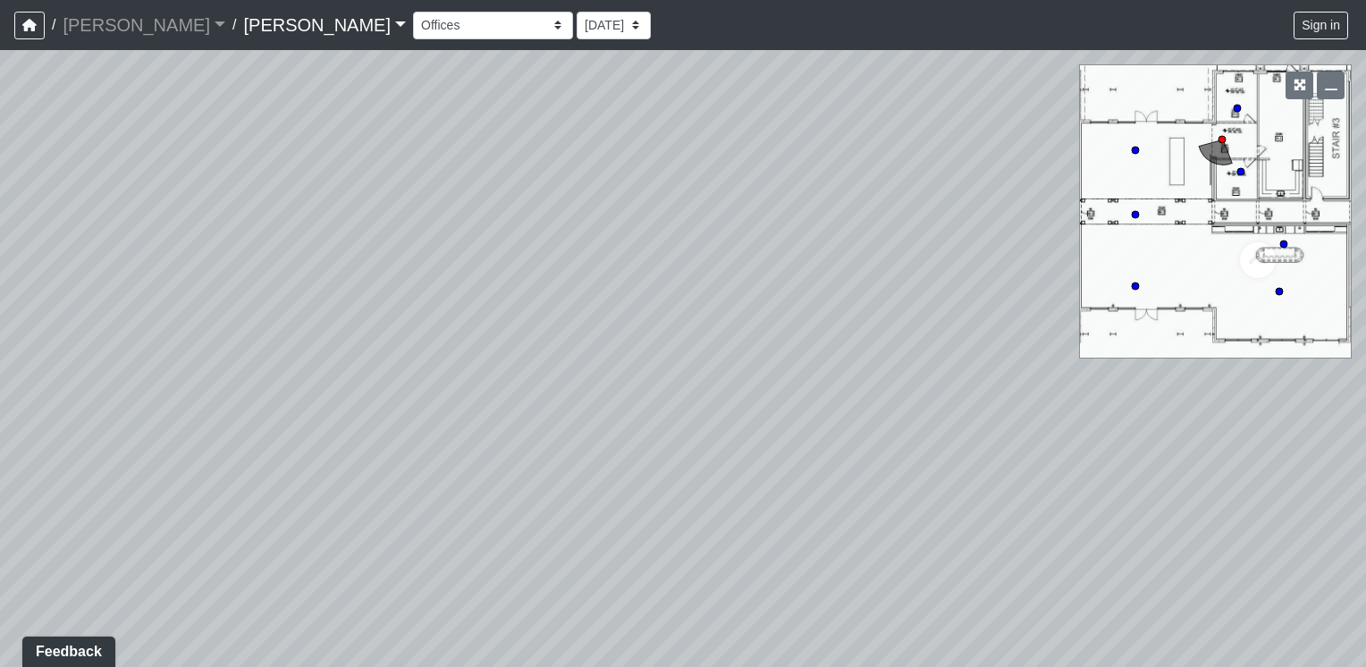
click at [0, 327] on html "/ [PERSON_NAME] [PERSON_NAME] Loading... / [PERSON_NAME] [PERSON_NAME] Loading.…" at bounding box center [683, 333] width 1366 height 667
click at [997, 363] on div "Loading... Offices Loading... Lobby Hallway Loading... Clubroom Loading... Fitn…" at bounding box center [683, 358] width 1366 height 617
click at [769, 360] on div "Loading... Offices Loading... Lobby Hallway Loading... Clubroom Loading... Fitn…" at bounding box center [683, 358] width 1366 height 617
click at [207, 349] on div "Loading... Offices Loading... Lobby Hallway Loading... Clubroom Loading... Fitn…" at bounding box center [683, 358] width 1366 height 617
click at [582, 315] on icon at bounding box center [584, 310] width 54 height 54
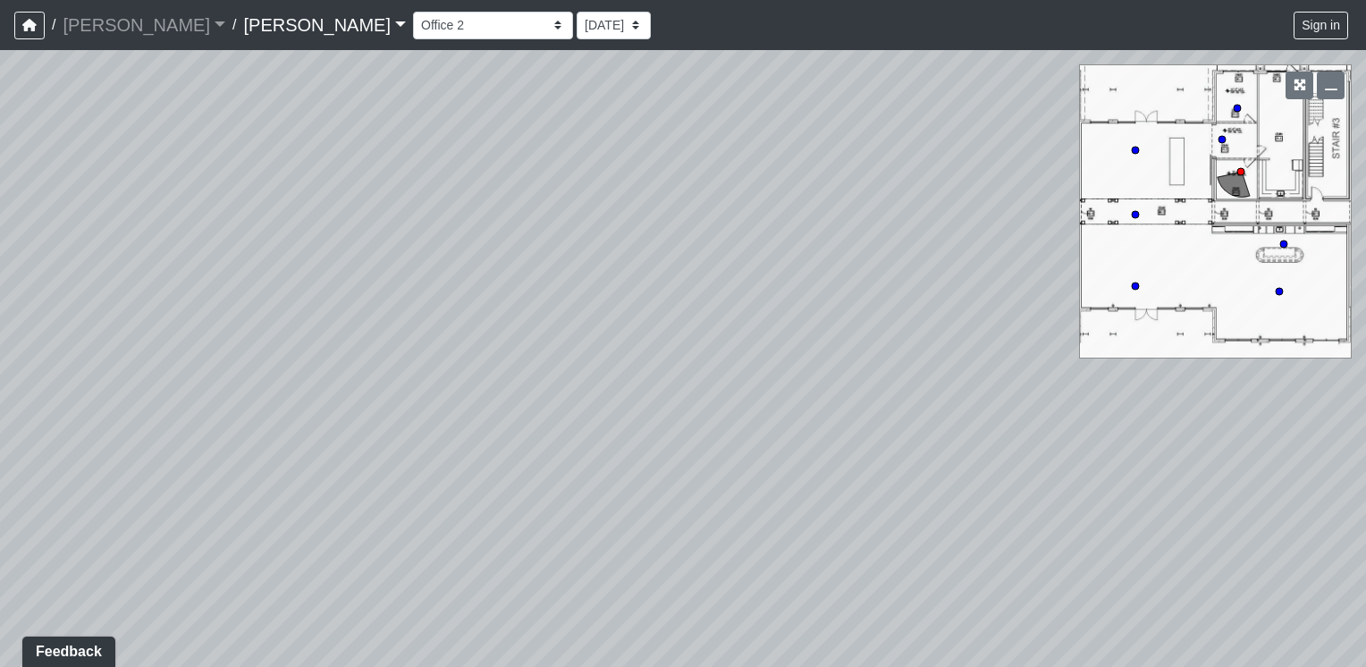
click at [107, 388] on div "Loading... Offices Loading... Lobby Hallway Loading... Clubroom Loading... Fitn…" at bounding box center [683, 358] width 1366 height 617
click at [749, 653] on div "Loading... Offices Loading... Lobby Hallway Loading... Clubroom Loading... Fitn…" at bounding box center [683, 358] width 1366 height 617
click at [923, 138] on div "Loading... Offices Loading... Lobby Hallway Loading... Clubroom Loading... Fitn…" at bounding box center [683, 358] width 1366 height 617
click at [999, 242] on div "Loading... Offices Loading... Lobby Hallway Loading... Clubroom Loading... Fitn…" at bounding box center [683, 358] width 1366 height 617
click at [869, 252] on div "Loading... Offices Loading... Lobby Hallway Loading... Clubroom Loading... Fitn…" at bounding box center [683, 358] width 1366 height 617
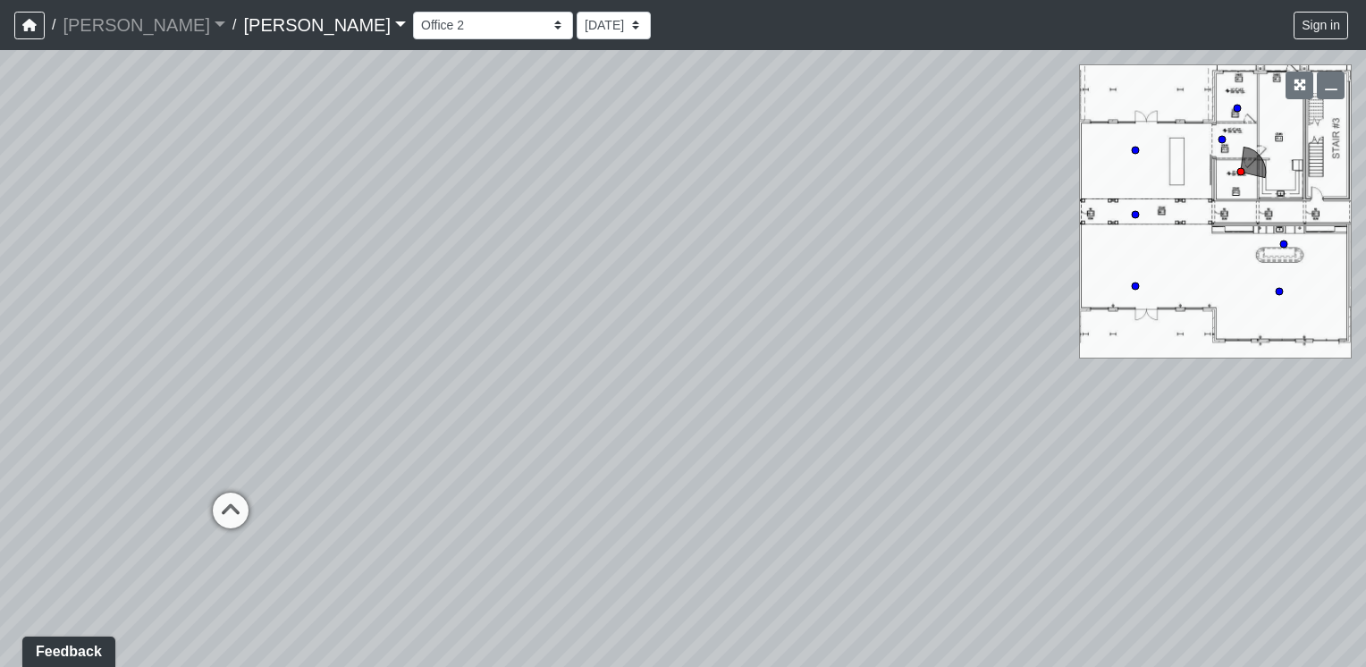
click at [976, 280] on div "Loading... Offices Loading... Lobby Hallway Loading... Clubroom Loading... Fitn…" at bounding box center [683, 358] width 1366 height 617
click at [901, 218] on div "Loading... Offices Loading... Lobby Hallway Loading... Clubroom Loading... Fitn…" at bounding box center [683, 358] width 1366 height 617
click at [592, 372] on icon at bounding box center [599, 376] width 54 height 54
click at [572, 406] on div "Loading... Offices Loading... Lobby Hallway Loading... Clubroom Loading... Fitn…" at bounding box center [683, 358] width 1366 height 617
click at [705, 238] on icon at bounding box center [706, 248] width 54 height 54
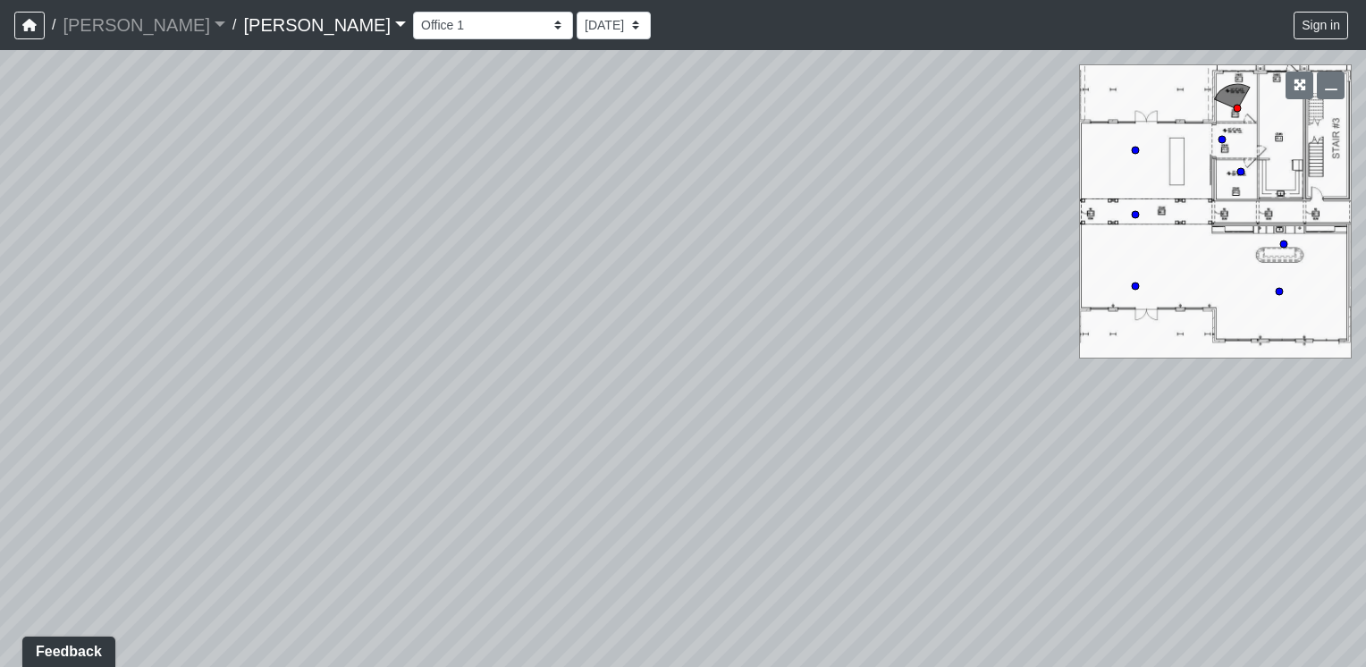
click at [987, 338] on div "Loading... Offices Loading... Lobby Hallway Loading... Clubroom Loading... Fitn…" at bounding box center [683, 358] width 1366 height 617
click at [1278, 337] on div "Loading... Offices Loading... Lobby Hallway Loading... Clubroom Loading... Fitn…" at bounding box center [683, 358] width 1366 height 617
click at [1094, 287] on div "Loading... Offices Loading... Lobby Hallway Loading... Clubroom Loading... Fitn…" at bounding box center [683, 358] width 1366 height 617
click at [1112, 270] on div "Loading... Offices Loading... Lobby Hallway Loading... Clubroom Loading... Fitn…" at bounding box center [683, 358] width 1366 height 617
click at [539, 467] on icon at bounding box center [556, 477] width 54 height 54
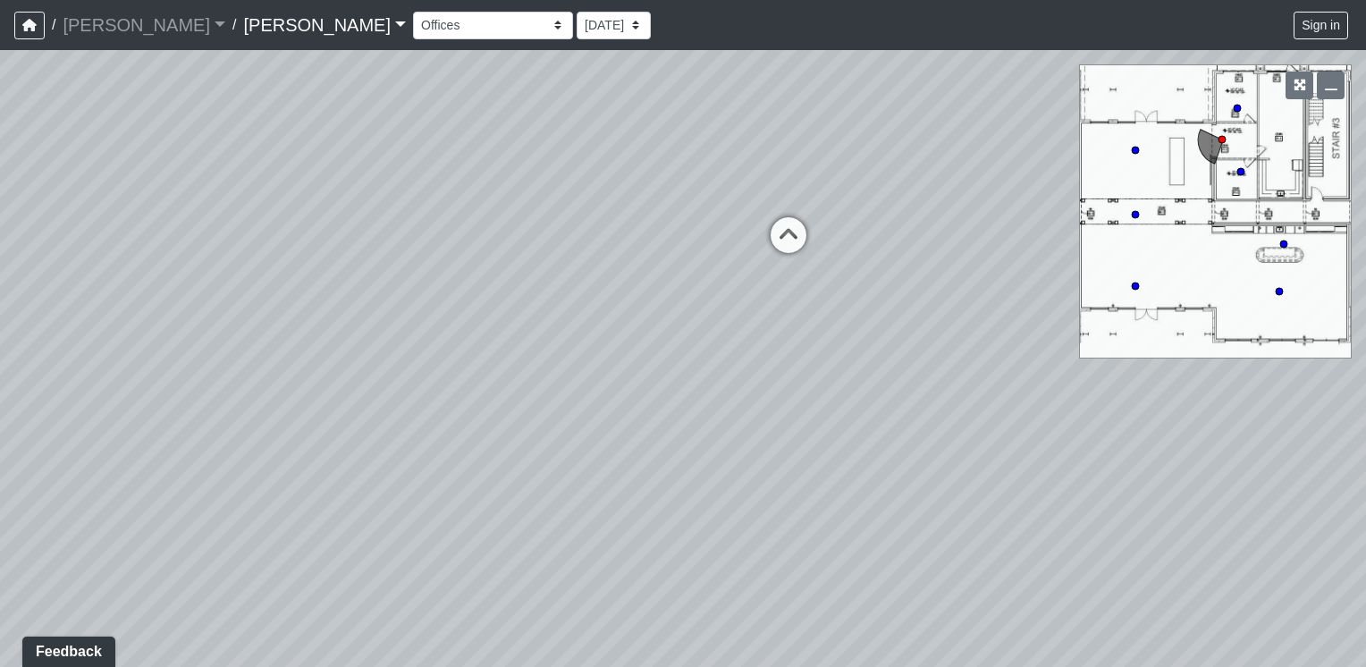
click at [325, 401] on div "Loading... Offices Loading... Lobby Hallway Loading... Clubroom Loading... Fitn…" at bounding box center [683, 358] width 1366 height 617
click at [770, 217] on icon at bounding box center [768, 236] width 54 height 54
click at [1242, 353] on div "Loading... Offices Loading... Lobby Hallway Loading... Clubroom Loading... Fitn…" at bounding box center [683, 358] width 1366 height 617
click at [1023, 215] on div "Loading... Offices Loading... Lobby Hallway Loading... Clubroom Loading... Fitn…" at bounding box center [683, 358] width 1366 height 617
click at [1028, 309] on div "Loading... Offices Loading... Lobby Hallway Loading... Clubroom Loading... Fitn…" at bounding box center [683, 358] width 1366 height 617
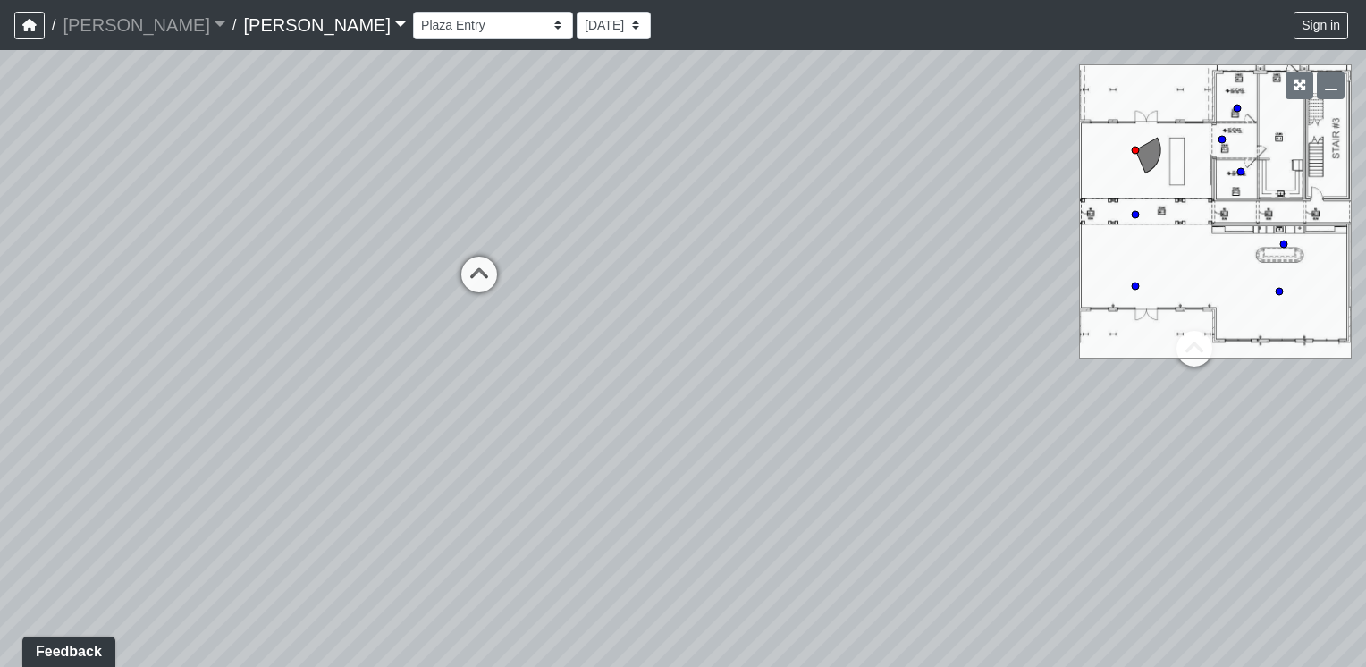
click at [718, 511] on div "Loading... Offices Loading... Lobby Hallway Loading... Clubroom Loading... Fitn…" at bounding box center [683, 358] width 1366 height 617
click at [359, 554] on div "Loading... Offices Loading... Lobby Hallway Loading... Clubroom Loading... Fitn…" at bounding box center [683, 358] width 1366 height 617
click at [240, 512] on div "Loading... Offices Loading... Lobby Hallway Loading... Clubroom Loading... Fitn…" at bounding box center [683, 358] width 1366 height 617
click at [1288, 370] on div "Loading... Offices Loading... Lobby Hallway Loading... Clubroom Loading... Fitn…" at bounding box center [683, 358] width 1366 height 617
click at [1313, 350] on div "Loading... Offices Loading... Lobby Hallway Loading... Clubroom Loading... Fitn…" at bounding box center [683, 358] width 1366 height 617
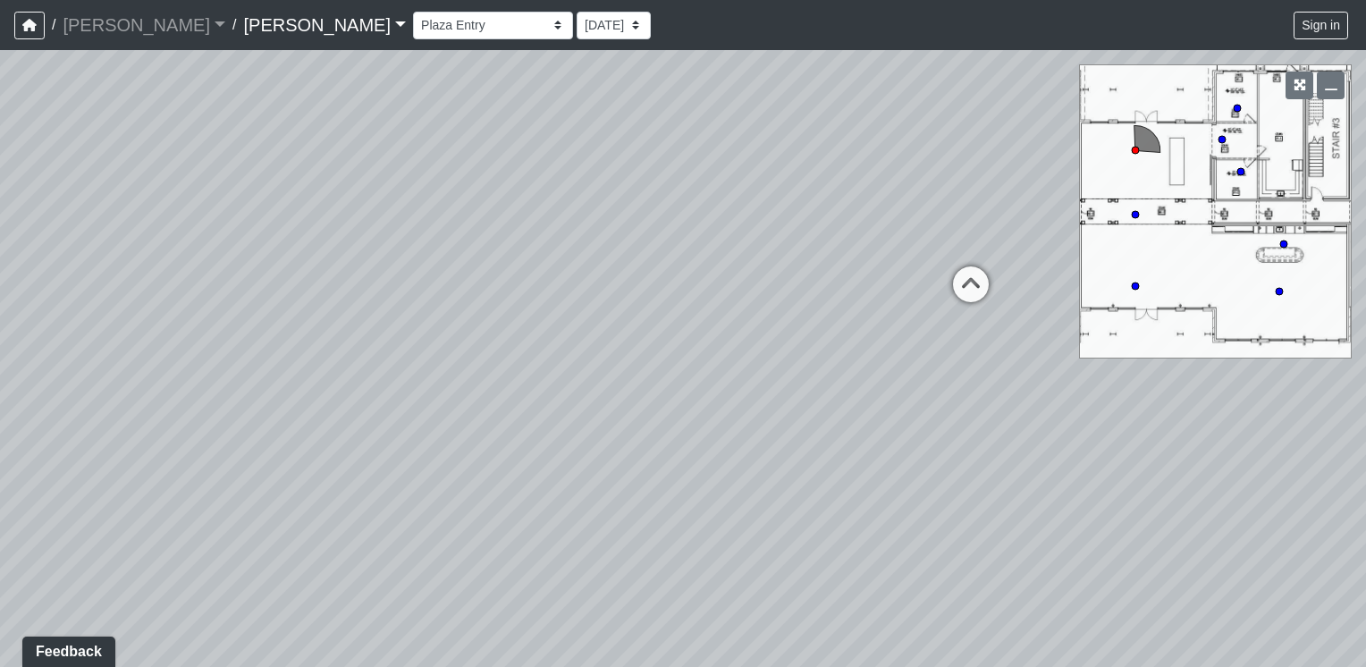
click at [1053, 413] on div "Loading... Offices Loading... Lobby Hallway Loading... Clubroom Loading... Fitn…" at bounding box center [683, 358] width 1366 height 617
click at [1001, 412] on div "Loading... Offices Loading... Lobby Hallway Loading... Clubroom Loading... Fitn…" at bounding box center [683, 358] width 1366 height 617
click at [1365, 479] on html "/ [PERSON_NAME] [PERSON_NAME] Loading... / [PERSON_NAME] [PERSON_NAME] Loading.…" at bounding box center [683, 333] width 1366 height 667
click at [707, 657] on div "Loading... Offices Loading... Lobby Hallway Loading... Clubroom Loading... Fitn…" at bounding box center [683, 358] width 1366 height 617
click at [952, 444] on div "Loading... Offices Loading... Lobby Hallway Loading... Clubroom Loading... Fitn…" at bounding box center [683, 358] width 1366 height 617
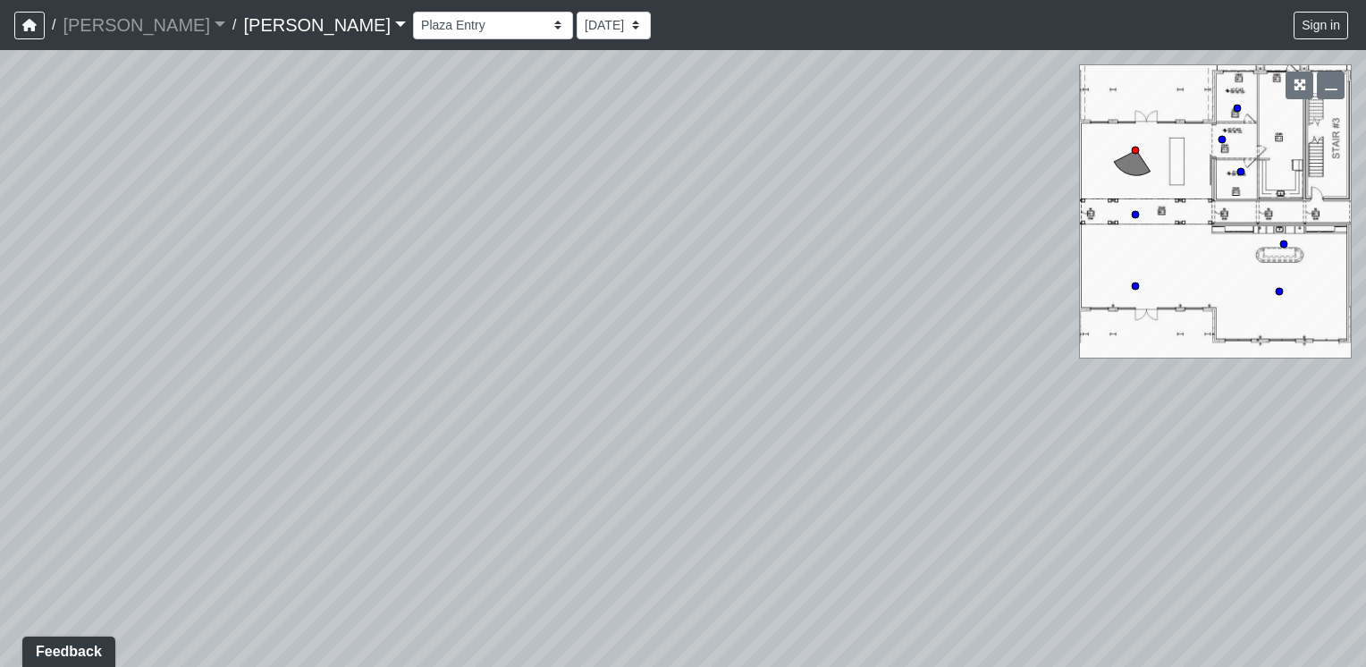
click at [951, 333] on div "Loading... Offices Loading... Lobby Hallway Loading... Clubroom Loading... Fitn…" at bounding box center [683, 358] width 1366 height 617
click at [743, 56] on div "Loading... Offices Loading... Lobby Hallway Loading... Clubroom Loading... Fitn…" at bounding box center [683, 358] width 1366 height 617
click at [722, 162] on div "Loading... Offices Loading... Lobby Hallway Loading... Clubroom Loading... Fitn…" at bounding box center [683, 358] width 1366 height 617
click at [699, 388] on icon at bounding box center [701, 397] width 54 height 54
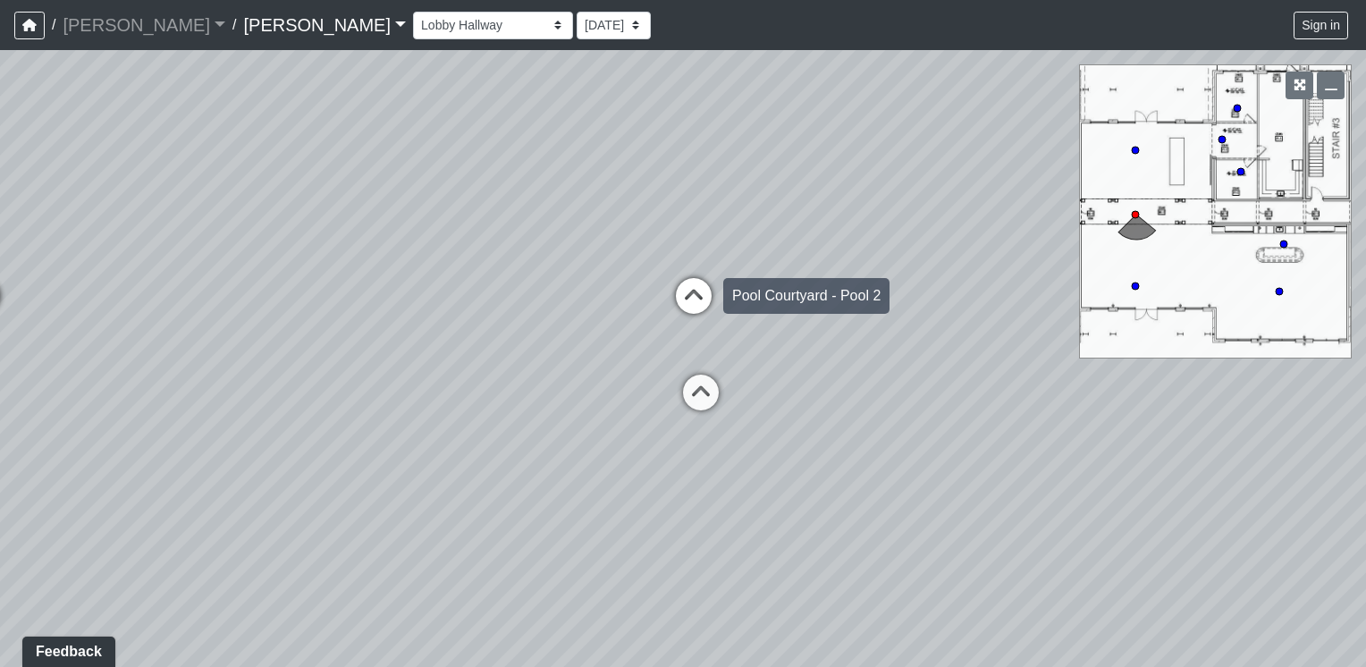
click at [689, 292] on icon at bounding box center [694, 305] width 54 height 54
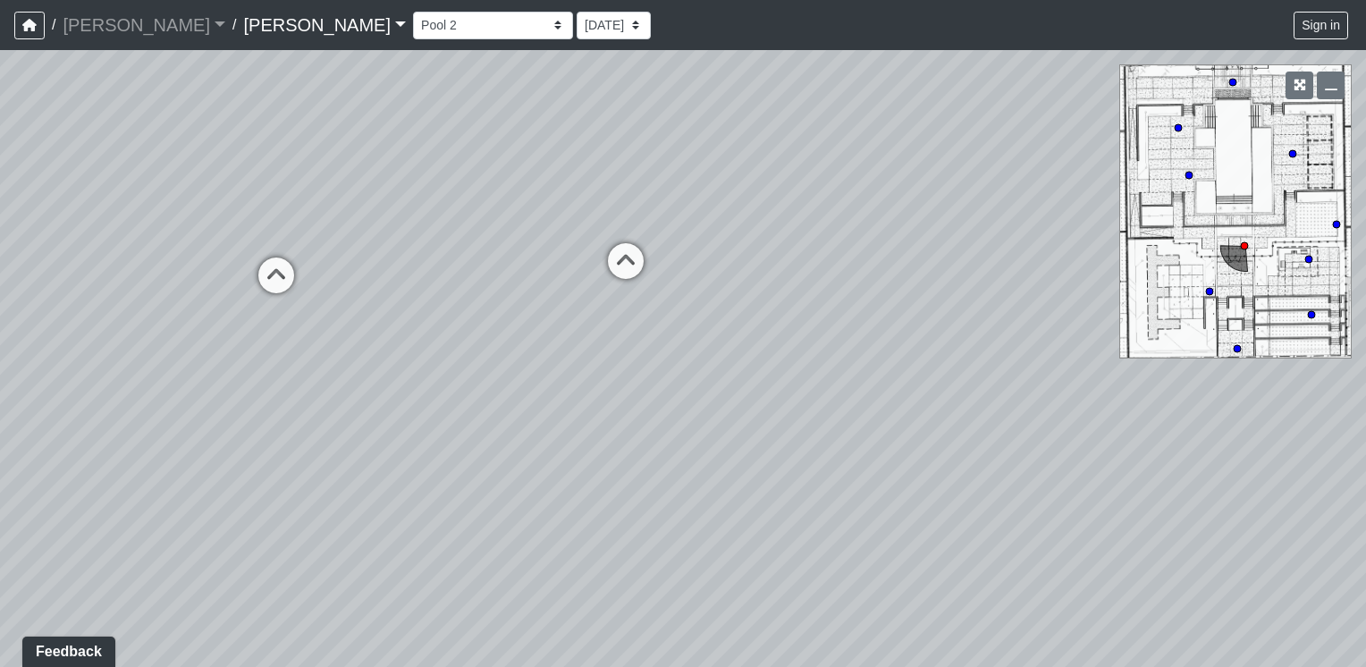
click at [148, 427] on div "Loading... Offices Loading... Lobby Hallway Loading... Clubroom Loading... Fitn…" at bounding box center [683, 358] width 1366 height 617
click at [171, 307] on div "Loading... Offices Loading... Lobby Hallway Loading... Clubroom Loading... Fitn…" at bounding box center [683, 358] width 1366 height 617
click at [45, 305] on div "Loading... Offices Loading... Lobby Hallway Loading... Clubroom Loading... Fitn…" at bounding box center [683, 358] width 1366 height 617
click at [642, 503] on div "Loading... Offices Loading... Lobby Hallway Loading... Clubroom Loading... Fitn…" at bounding box center [683, 358] width 1366 height 617
click at [852, 537] on div "Loading... Offices Loading... Lobby Hallway Loading... Clubroom Loading... Fitn…" at bounding box center [683, 358] width 1366 height 617
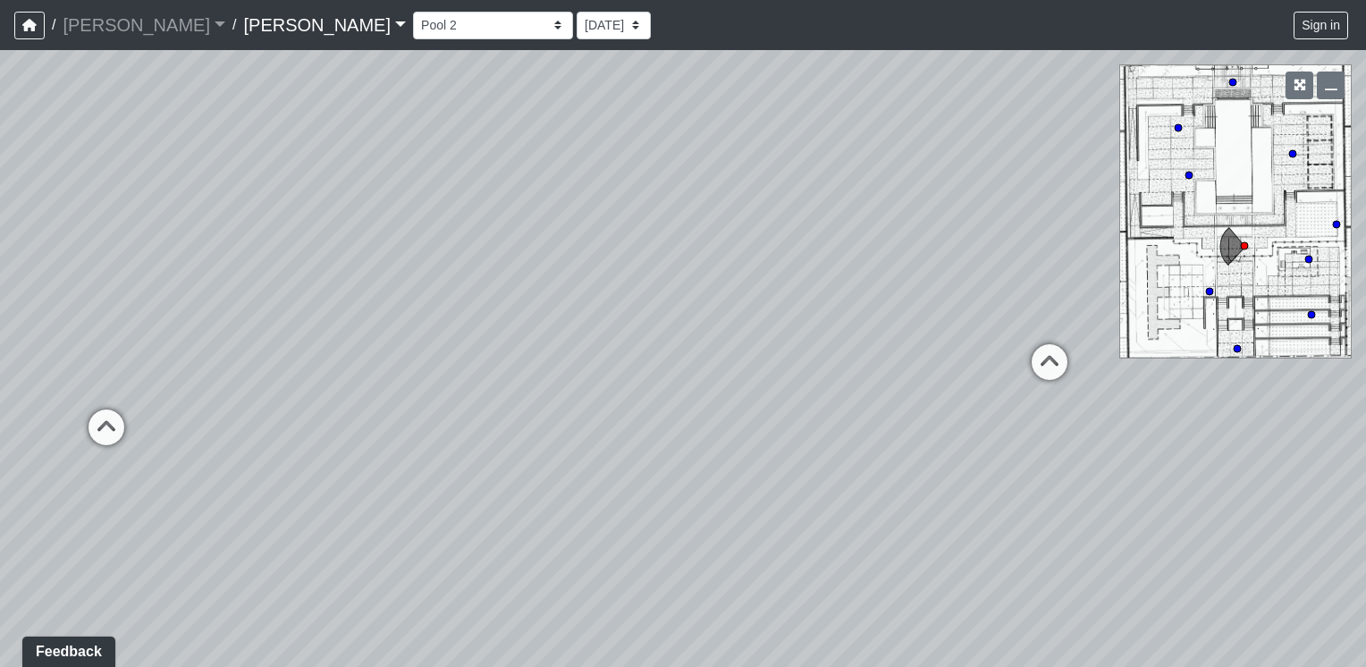
click at [762, 429] on div "Loading... Offices Loading... Lobby Hallway Loading... Clubroom Loading... Fitn…" at bounding box center [683, 358] width 1366 height 617
click at [807, 359] on div "Loading... Offices Loading... Lobby Hallway Loading... Clubroom Loading... Fitn…" at bounding box center [683, 358] width 1366 height 617
click at [651, 317] on div "Loading... Offices Loading... Lobby Hallway Loading... Clubroom Loading... Fitn…" at bounding box center [683, 358] width 1366 height 617
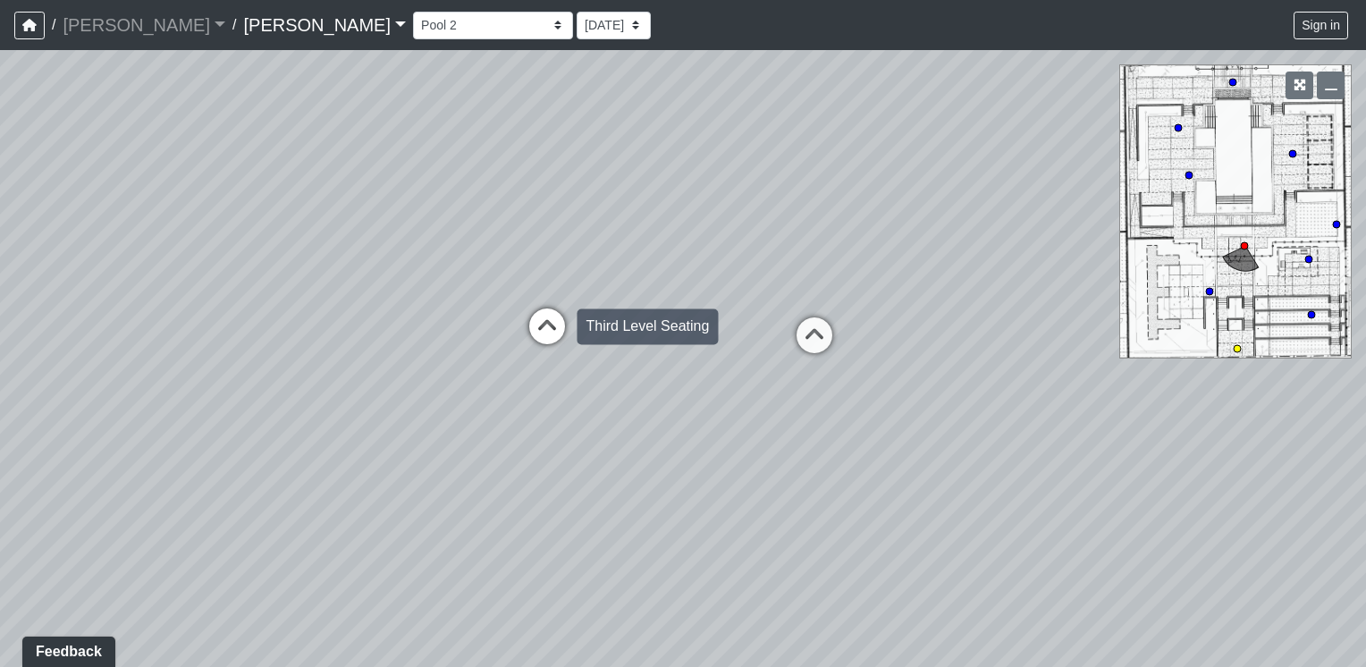
click at [535, 334] on icon at bounding box center [547, 335] width 54 height 54
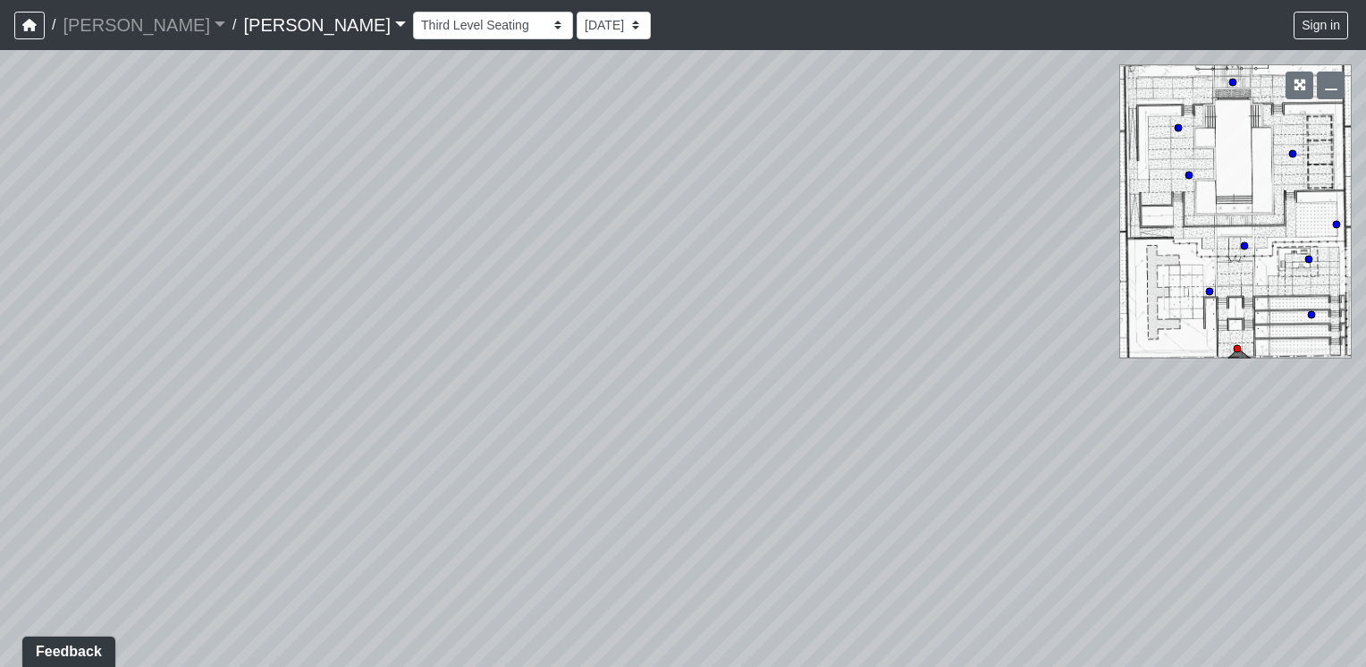
click at [832, 243] on div "Loading... Offices Loading... Lobby Hallway Loading... Clubroom Loading... Fitn…" at bounding box center [683, 358] width 1366 height 617
click at [725, 291] on div "Loading... Offices Loading... Lobby Hallway Loading... Clubroom Loading... Fitn…" at bounding box center [683, 358] width 1366 height 617
click at [765, 499] on div "Loading... Offices Loading... Lobby Hallway Loading... Clubroom Loading... Fitn…" at bounding box center [683, 358] width 1366 height 617
click at [544, 143] on div "Loading... Offices Loading... Lobby Hallway Loading... Clubroom Loading... Fitn…" at bounding box center [683, 358] width 1366 height 617
click at [608, 232] on div "Loading... Offices Loading... Lobby Hallway Loading... Clubroom Loading... Fitn…" at bounding box center [683, 358] width 1366 height 617
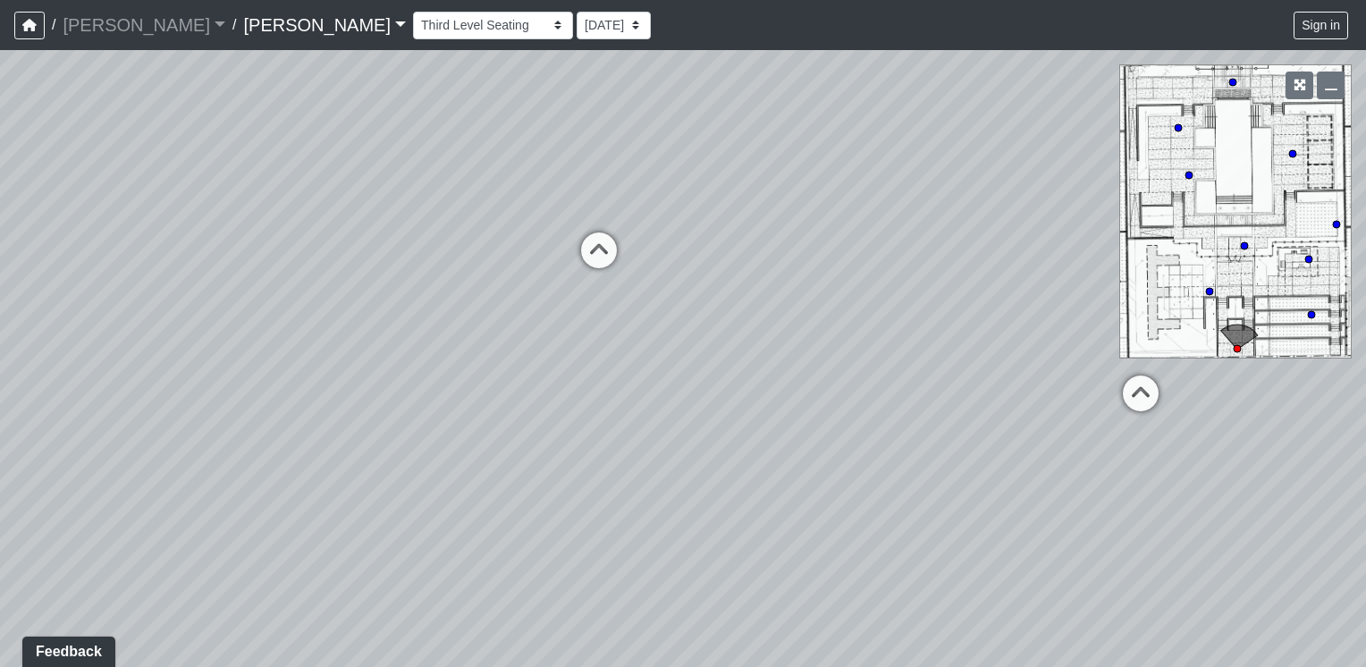
click at [594, 274] on div "Loading... Offices Loading... Lobby Hallway Loading... Clubroom Loading... Fitn…" at bounding box center [683, 358] width 1366 height 617
click at [225, 508] on div "Loading... Offices Loading... Lobby Hallway Loading... Clubroom Loading... Fitn…" at bounding box center [683, 358] width 1366 height 617
click at [466, 518] on div "Loading... Offices Loading... Lobby Hallway Loading... Clubroom Loading... Fitn…" at bounding box center [683, 358] width 1366 height 617
click at [712, 446] on icon at bounding box center [716, 447] width 54 height 54
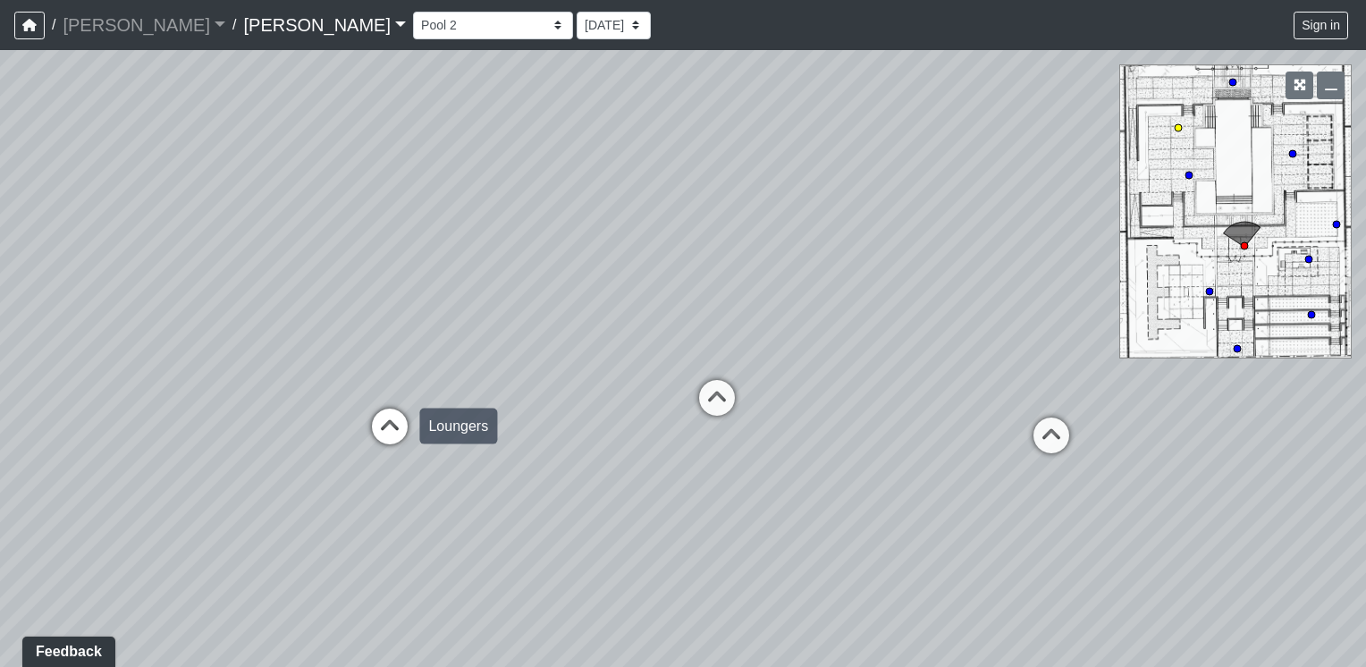
click at [384, 430] on icon at bounding box center [390, 436] width 54 height 54
click at [815, 399] on div "Loading... Offices Loading... Lobby Hallway Loading... Clubroom Loading... Fitn…" at bounding box center [683, 358] width 1366 height 617
click at [1210, 399] on div "Loading... Offices Loading... Lobby Hallway Loading... Clubroom Loading... Fitn…" at bounding box center [683, 358] width 1366 height 617
click at [1048, 369] on div "Loading... Offices Loading... Lobby Hallway Loading... Clubroom Loading... Fitn…" at bounding box center [683, 358] width 1366 height 617
click at [959, 358] on div "Loading... Offices Loading... Lobby Hallway Loading... Clubroom Loading... Fitn…" at bounding box center [683, 358] width 1366 height 617
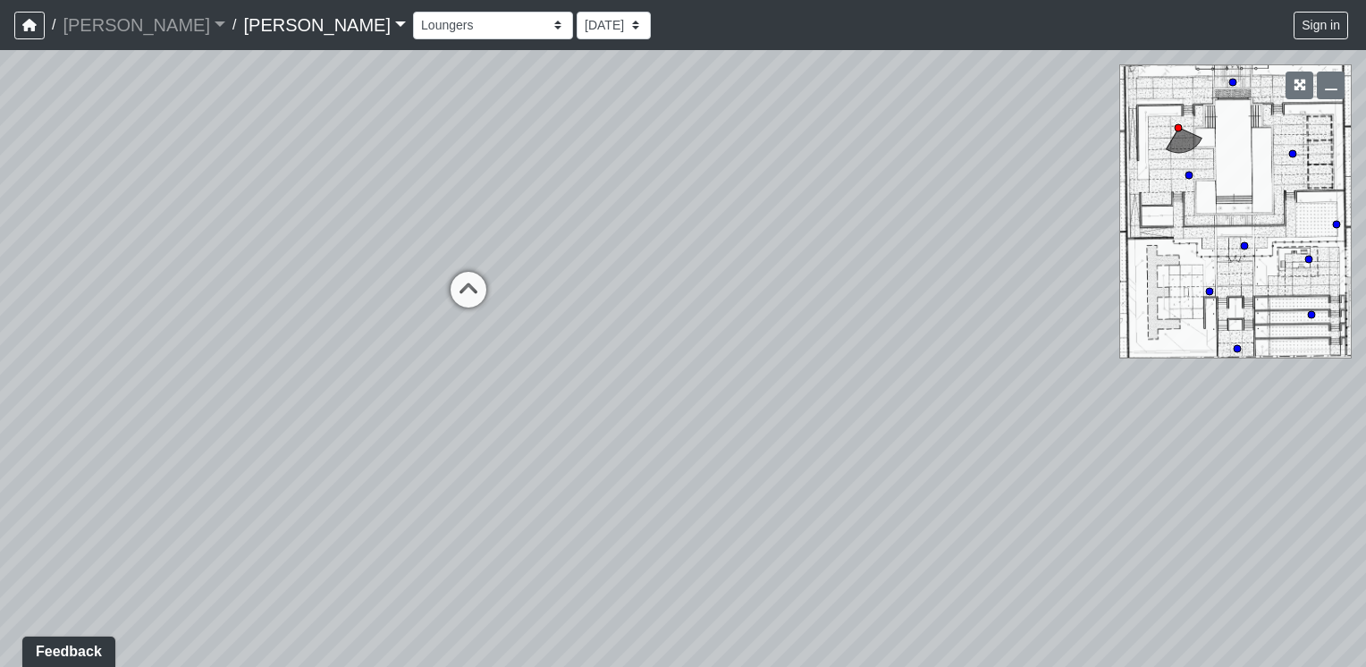
click at [988, 355] on div "Loading... Offices Loading... Lobby Hallway Loading... Clubroom Loading... Fitn…" at bounding box center [683, 358] width 1366 height 617
click at [1030, 369] on div "Loading... Offices Loading... Lobby Hallway Loading... Clubroom Loading... Fitn…" at bounding box center [683, 358] width 1366 height 617
click at [195, 381] on div "Loading... Offices Loading... Lobby Hallway Loading... Clubroom Loading... Fitn…" at bounding box center [683, 358] width 1366 height 617
click at [1014, 390] on div "Loading... Offices Loading... Lobby Hallway Loading... Clubroom Loading... Fitn…" at bounding box center [683, 358] width 1366 height 617
click at [629, 560] on div "Loading... Offices Loading... Lobby Hallway Loading... Clubroom Loading... Fitn…" at bounding box center [683, 358] width 1366 height 617
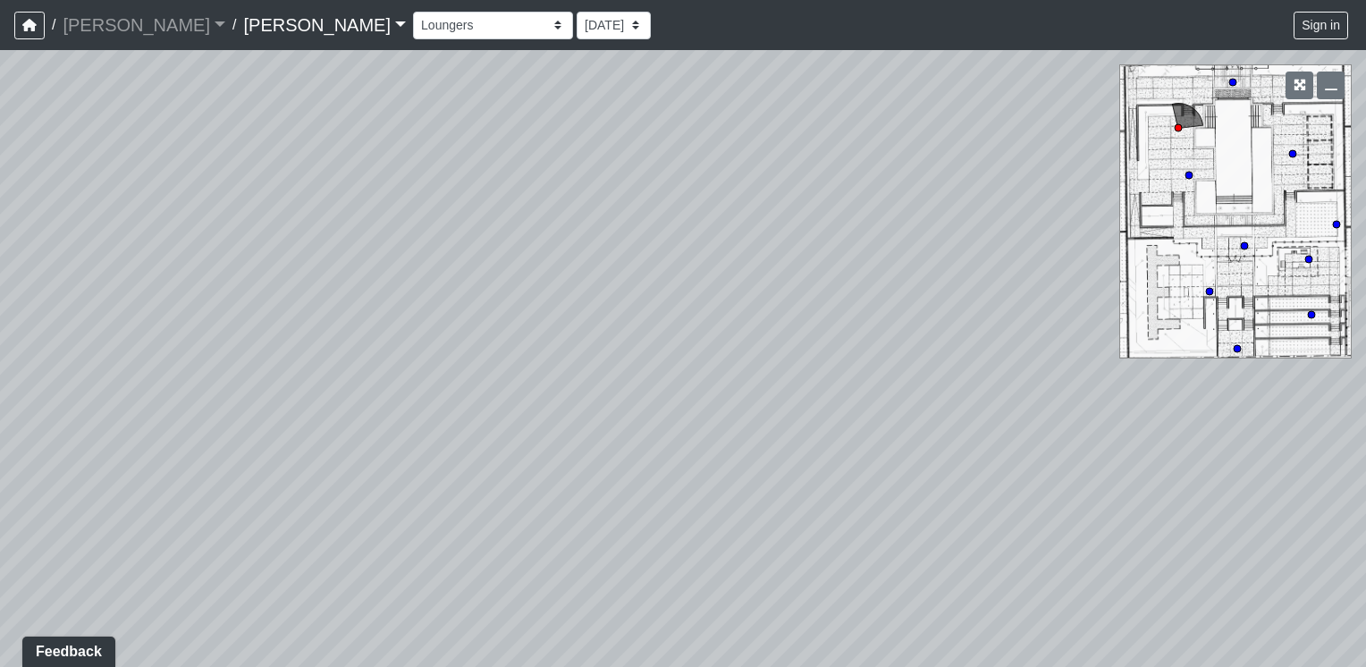
click at [882, 340] on div "Loading... Offices Loading... Lobby Hallway Loading... Clubroom Loading... Fitn…" at bounding box center [683, 358] width 1366 height 617
click at [973, 404] on div "Loading... Offices Loading... Lobby Hallway Loading... Clubroom Loading... Fitn…" at bounding box center [683, 358] width 1366 height 617
click at [1085, 445] on div "Loading... Offices Loading... Lobby Hallway Loading... Clubroom Loading... Fitn…" at bounding box center [683, 358] width 1366 height 617
click at [494, 458] on div "Loading... Offices Loading... Lobby Hallway Loading... Clubroom Loading... Fitn…" at bounding box center [683, 358] width 1366 height 617
click at [536, 592] on div "Loading... Offices Loading... Lobby Hallway Loading... Clubroom Loading... Fitn…" at bounding box center [683, 358] width 1366 height 617
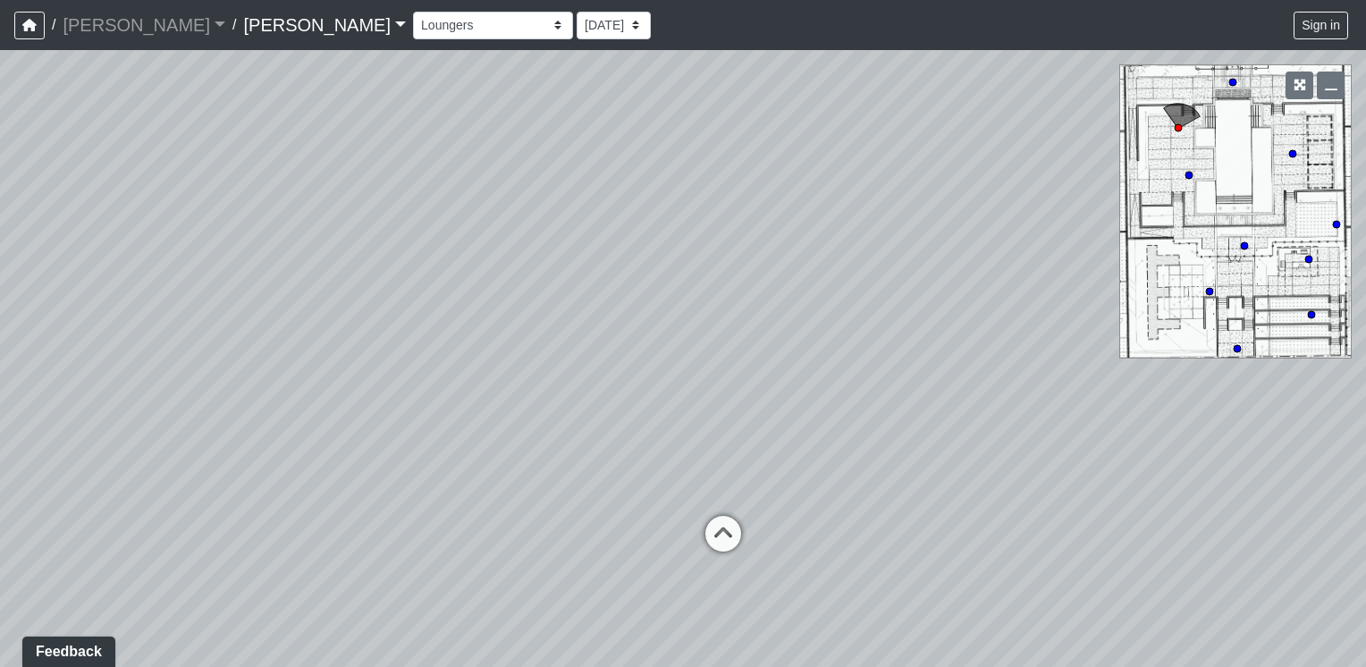
click at [664, 323] on div "Loading... Offices Loading... Lobby Hallway Loading... Clubroom Loading... Fitn…" at bounding box center [683, 358] width 1366 height 617
click at [587, 384] on div "Loading... Offices Loading... Lobby Hallway Loading... Clubroom Loading... Fitn…" at bounding box center [683, 358] width 1366 height 617
click at [607, 491] on div "Loading... Offices Loading... Lobby Hallway Loading... Clubroom Loading... Fitn…" at bounding box center [683, 358] width 1366 height 617
click at [360, 532] on div "Loading... Offices Loading... Lobby Hallway Loading... Clubroom Loading... Fitn…" at bounding box center [683, 358] width 1366 height 617
click at [501, 531] on div "Loading... Offices Loading... Lobby Hallway Loading... Clubroom Loading... Fitn…" at bounding box center [683, 358] width 1366 height 617
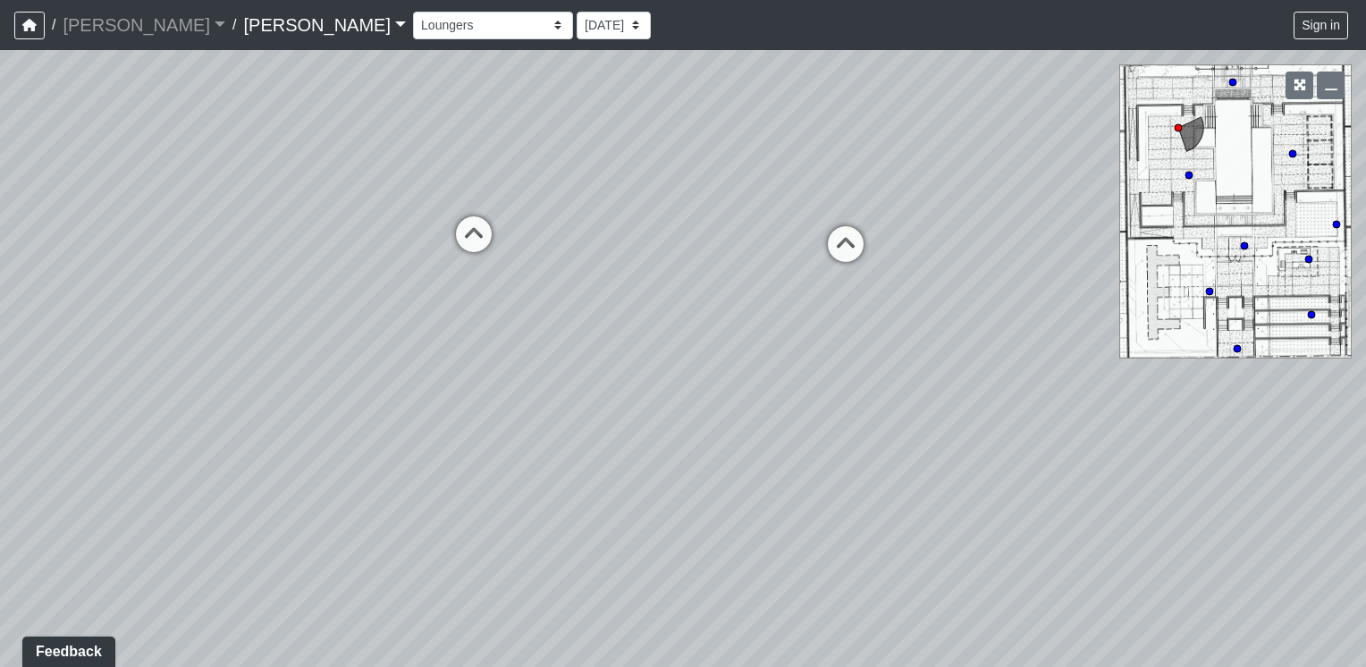
click at [798, 317] on div "Loading... Offices Loading... Lobby Hallway Loading... Clubroom Loading... Fitn…" at bounding box center [683, 358] width 1366 height 617
click at [343, 374] on div "Loading... Offices Loading... Lobby Hallway Loading... Clubroom Loading... Fitn…" at bounding box center [683, 358] width 1366 height 617
click at [910, 297] on div "Loading... Offices Loading... Lobby Hallway Loading... Clubroom Loading... Fitn…" at bounding box center [683, 358] width 1366 height 617
click at [964, 326] on div "Loading... Offices Loading... Lobby Hallway Loading... Clubroom Loading... Fitn…" at bounding box center [683, 358] width 1366 height 617
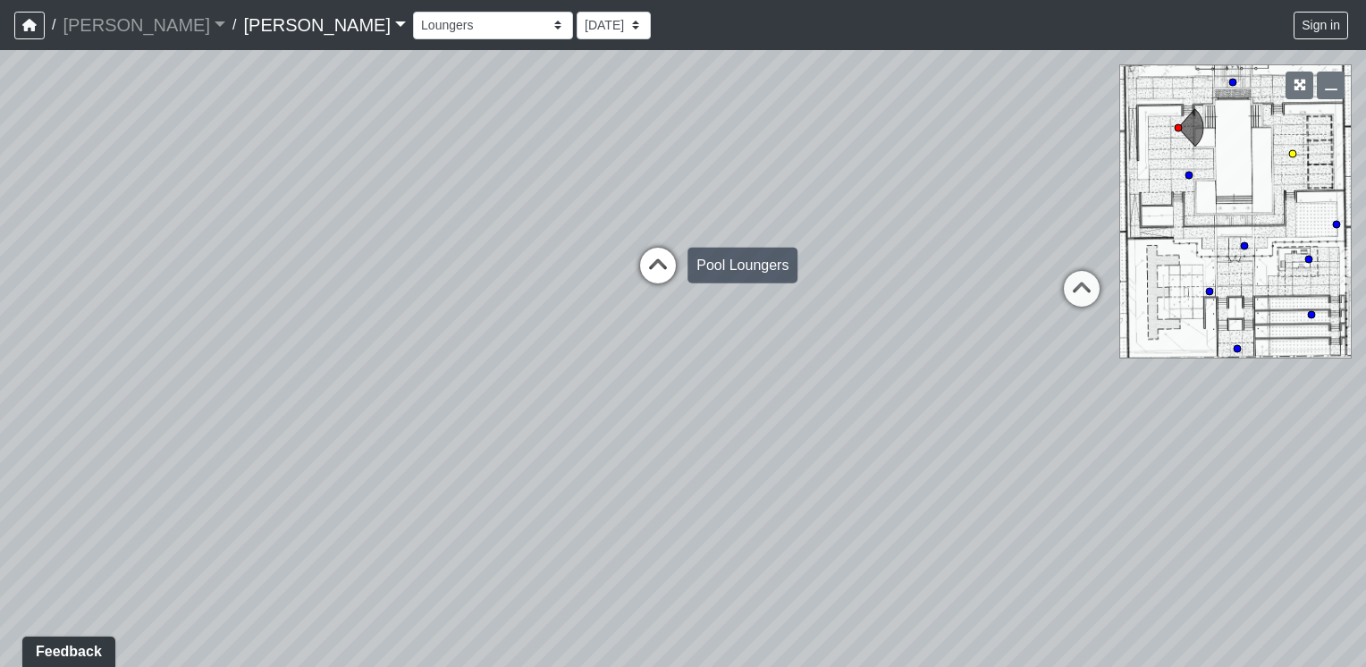
click at [652, 276] on icon at bounding box center [658, 275] width 54 height 54
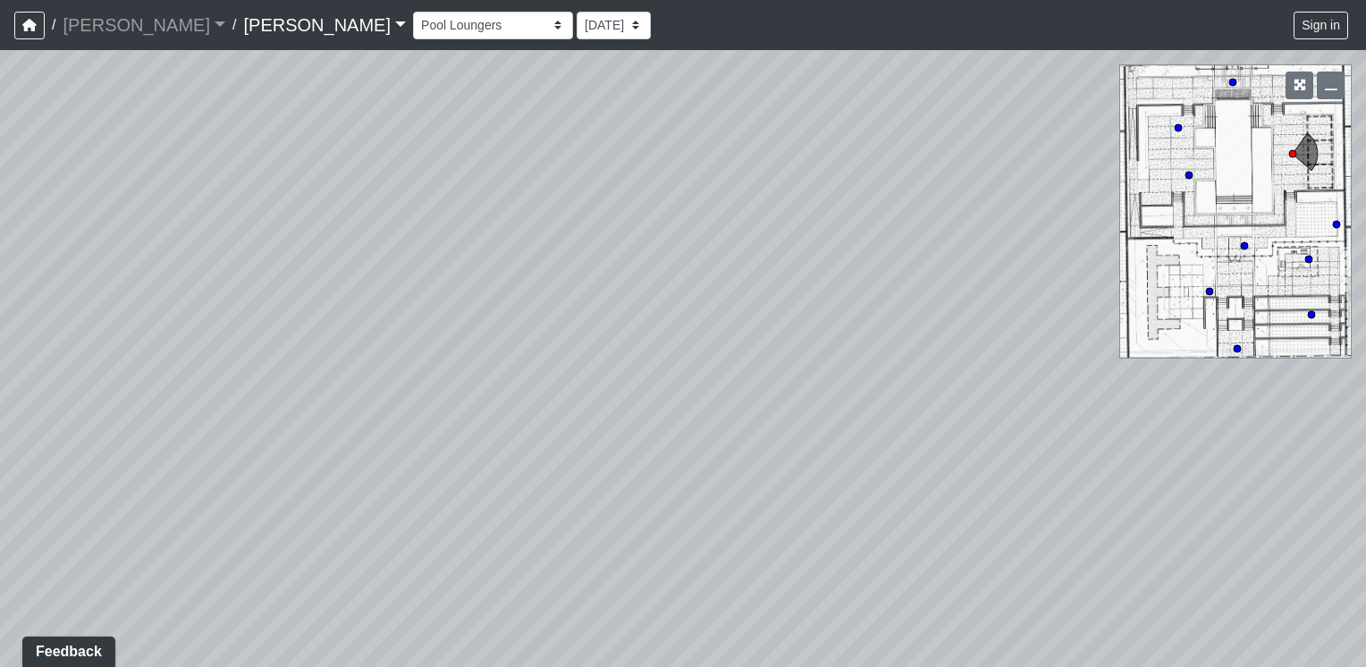
click at [554, 554] on div "Loading... Offices Loading... Lobby Hallway Loading... Clubroom Loading... Fitn…" at bounding box center [683, 358] width 1366 height 617
click at [275, 570] on div "Loading... Offices Loading... Lobby Hallway Loading... Clubroom Loading... Fitn…" at bounding box center [683, 358] width 1366 height 617
click at [304, 368] on div "Loading... Offices Loading... Lobby Hallway Loading... Clubroom Loading... Fitn…" at bounding box center [683, 358] width 1366 height 617
click at [429, 493] on div "Loading... Offices Loading... Lobby Hallway Loading... Clubroom Loading... Fitn…" at bounding box center [683, 358] width 1366 height 617
click at [377, 410] on div "Loading... Offices Loading... Lobby Hallway Loading... Clubroom Loading... Fitn…" at bounding box center [683, 358] width 1366 height 617
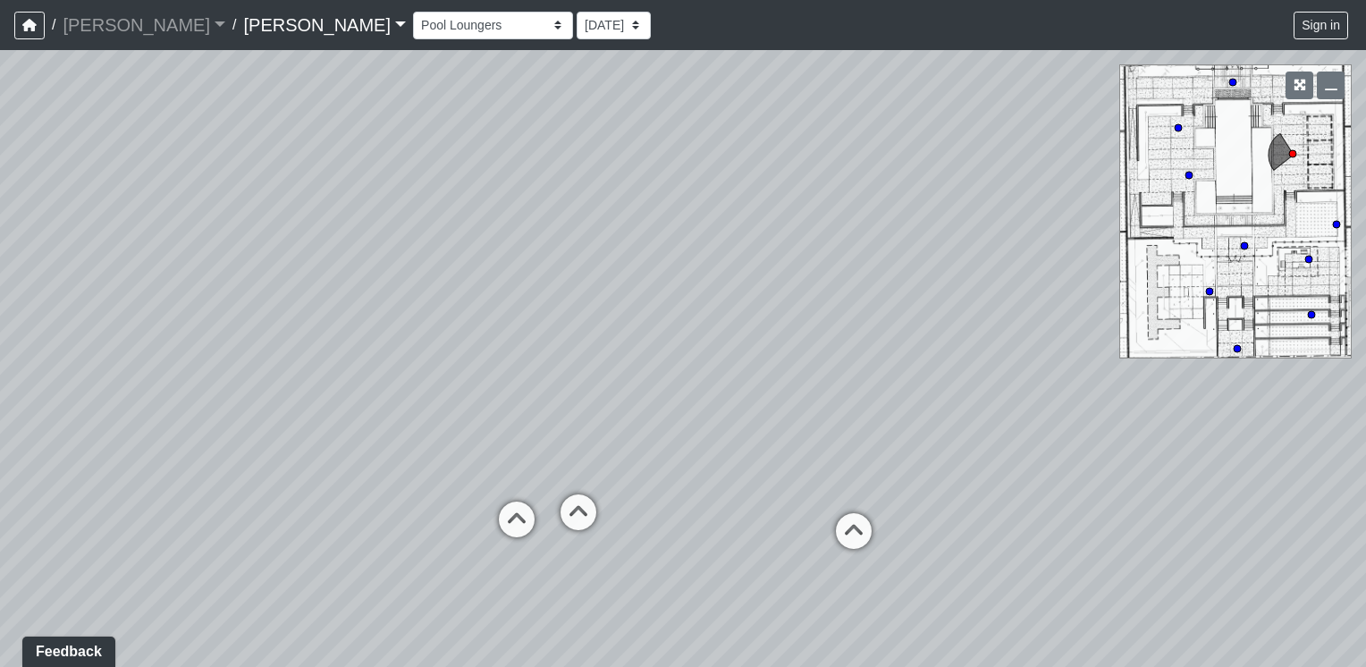
click at [1052, 607] on div "Loading... Offices Loading... Lobby Hallway Loading... Clubroom Loading... Fitn…" at bounding box center [683, 358] width 1366 height 617
click at [844, 212] on div "Loading... Offices Loading... Lobby Hallway Loading... Clubroom Loading... Fitn…" at bounding box center [683, 358] width 1366 height 617
click at [1323, 351] on div "Loading... Offices Loading... Lobby Hallway Loading... Clubroom Loading... Fitn…" at bounding box center [683, 358] width 1366 height 617
click at [1198, 317] on div "Loading... Offices Loading... Lobby Hallway Loading... Clubroom Loading... Fitn…" at bounding box center [683, 358] width 1366 height 617
click at [521, 341] on div "Loading... Offices Loading... Lobby Hallway Loading... Clubroom Loading... Fitn…" at bounding box center [683, 358] width 1366 height 617
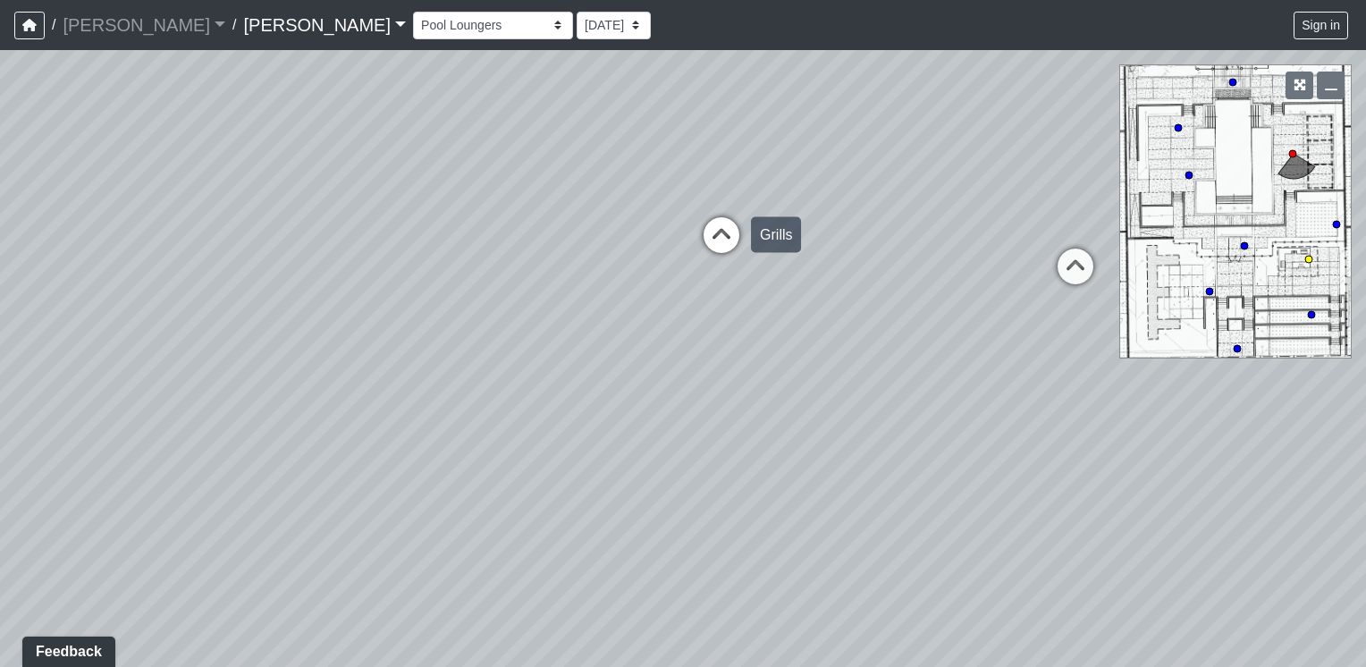
click at [742, 235] on icon at bounding box center [722, 244] width 54 height 54
click at [1258, 298] on div "Loading... Offices Loading... Lobby Hallway Loading... Clubroom Loading... Fitn…" at bounding box center [683, 358] width 1366 height 617
click at [1252, 315] on div "Loading... Offices Loading... Lobby Hallway Loading... Clubroom Loading... Fitn…" at bounding box center [683, 358] width 1366 height 617
click at [1085, 313] on div "Loading... Offices Loading... Lobby Hallway Loading... Clubroom Loading... Fitn…" at bounding box center [683, 358] width 1366 height 617
click at [739, 388] on div "Loading... Offices Loading... Lobby Hallway Loading... Clubroom Loading... Fitn…" at bounding box center [683, 358] width 1366 height 617
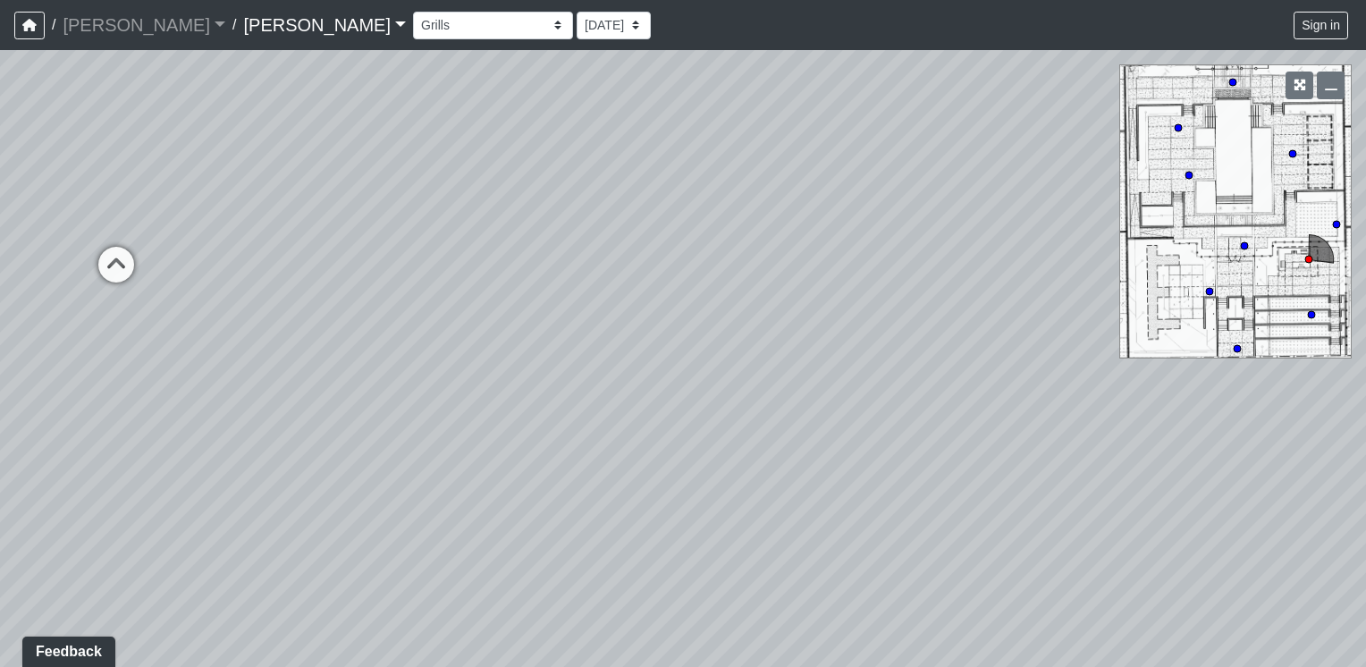
click at [1032, 461] on div "Loading... Offices Loading... Lobby Hallway Loading... Clubroom Loading... Fitn…" at bounding box center [683, 358] width 1366 height 617
click at [758, 435] on div "Loading... Offices Loading... Lobby Hallway Loading... Clubroom Loading... Fitn…" at bounding box center [683, 358] width 1366 height 617
click at [947, 393] on div "Loading... Offices Loading... Lobby Hallway Loading... Clubroom Loading... Fitn…" at bounding box center [683, 358] width 1366 height 617
click at [954, 433] on div "Loading... Offices Loading... Lobby Hallway Loading... Clubroom Loading... Fitn…" at bounding box center [683, 358] width 1366 height 617
click at [1066, 425] on div "Loading... Offices Loading... Lobby Hallway Loading... Clubroom Loading... Fitn…" at bounding box center [683, 358] width 1366 height 617
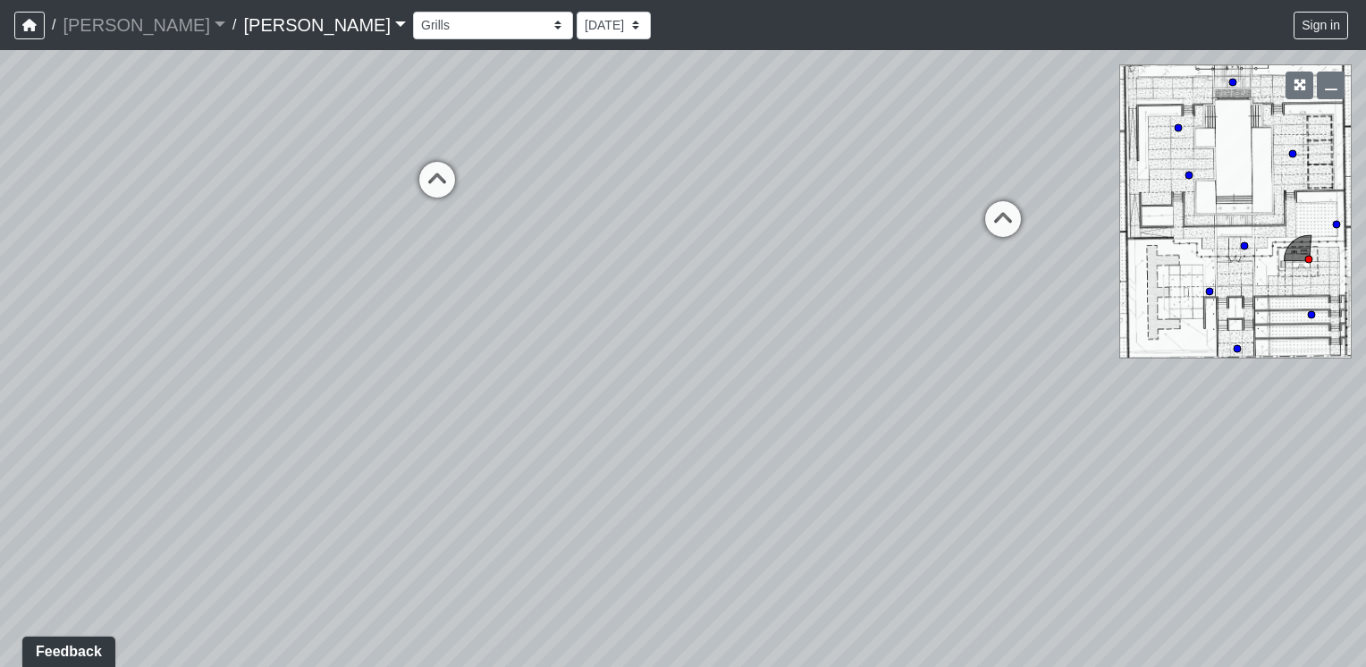
click at [1008, 425] on div "Loading... Offices Loading... Lobby Hallway Loading... Clubroom Loading... Fitn…" at bounding box center [683, 358] width 1366 height 617
click at [454, 36] on div "/ [PERSON_NAME] [PERSON_NAME] Loading... / [PERSON_NAME] [PERSON_NAME] Loading.…" at bounding box center [683, 333] width 1366 height 667
click at [843, 554] on div "Loading... Offices Loading... Lobby Hallway Loading... Clubroom Loading... Fitn…" at bounding box center [683, 358] width 1366 height 617
click at [207, 339] on div "Loading... Offices Loading... Lobby Hallway Loading... Clubroom Loading... Fitn…" at bounding box center [683, 358] width 1366 height 617
click at [482, 177] on div "Loading... Offices Loading... Lobby Hallway Loading... Clubroom Loading... Fitn…" at bounding box center [683, 358] width 1366 height 617
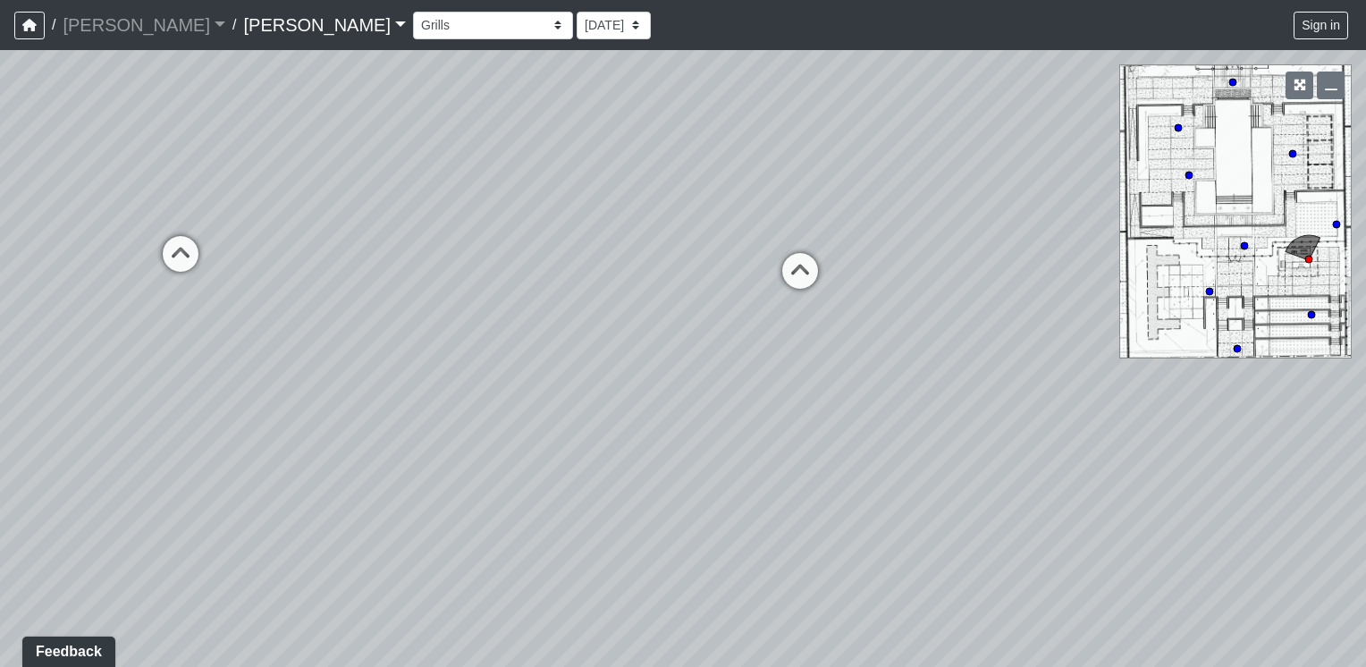
click at [850, 529] on div "Loading... Offices Loading... Lobby Hallway Loading... Clubroom Loading... Fitn…" at bounding box center [683, 358] width 1366 height 617
click at [681, 496] on div "Loading... Offices Loading... Lobby Hallway Loading... Clubroom Loading... Fitn…" at bounding box center [683, 358] width 1366 height 617
click at [695, 592] on div "Loading... Offices Loading... Lobby Hallway Loading... Clubroom Loading... Fitn…" at bounding box center [683, 358] width 1366 height 617
click at [594, 484] on div "Loading... Offices Loading... Lobby Hallway Loading... Clubroom Loading... Fitn…" at bounding box center [683, 358] width 1366 height 617
click at [762, 484] on div "Loading... Offices Loading... Lobby Hallway Loading... Clubroom Loading... Fitn…" at bounding box center [683, 358] width 1366 height 617
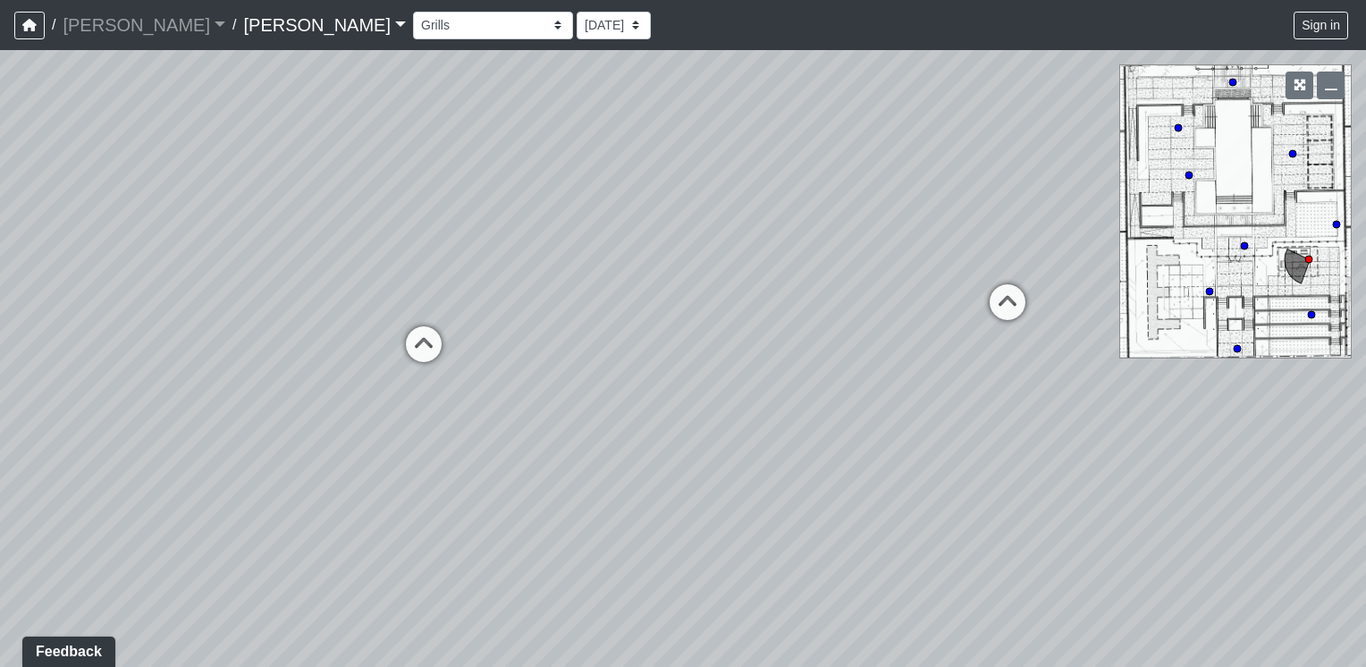
click at [866, 350] on div "Loading... Offices Loading... Lobby Hallway Loading... Clubroom Loading... Fitn…" at bounding box center [683, 358] width 1366 height 617
click at [1009, 290] on div "Loading... Offices Loading... Lobby Hallway Loading... Clubroom Loading... Fitn…" at bounding box center [683, 358] width 1366 height 617
click at [874, 645] on div "Loading... Offices Loading... Lobby Hallway Loading... Clubroom Loading... Fitn…" at bounding box center [683, 358] width 1366 height 617
click at [428, 450] on div "Loading... Offices Loading... Lobby Hallway Loading... Clubroom Loading... Fitn…" at bounding box center [683, 358] width 1366 height 617
click at [691, 316] on div "Loading... Offices Loading... Lobby Hallway Loading... Clubroom Loading... Fitn…" at bounding box center [683, 358] width 1366 height 617
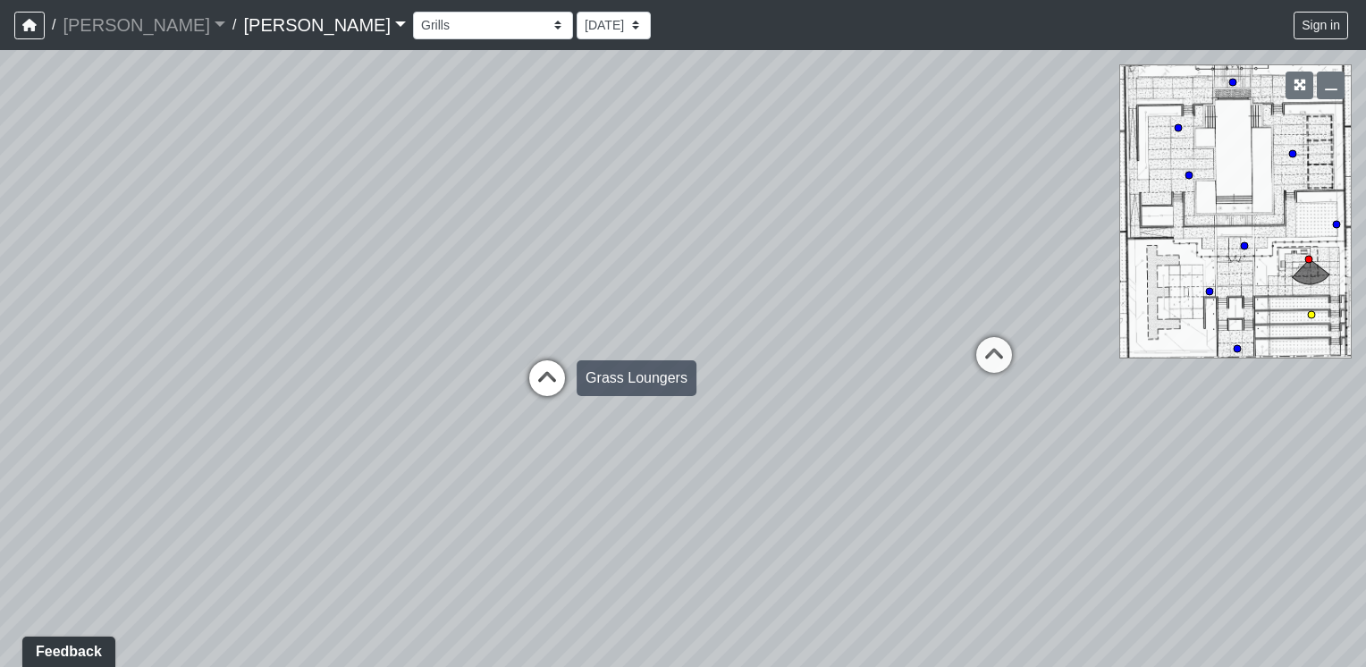
click at [544, 371] on icon at bounding box center [547, 387] width 54 height 54
select select "kqGroXupaiMGXCXx8rZX5D"
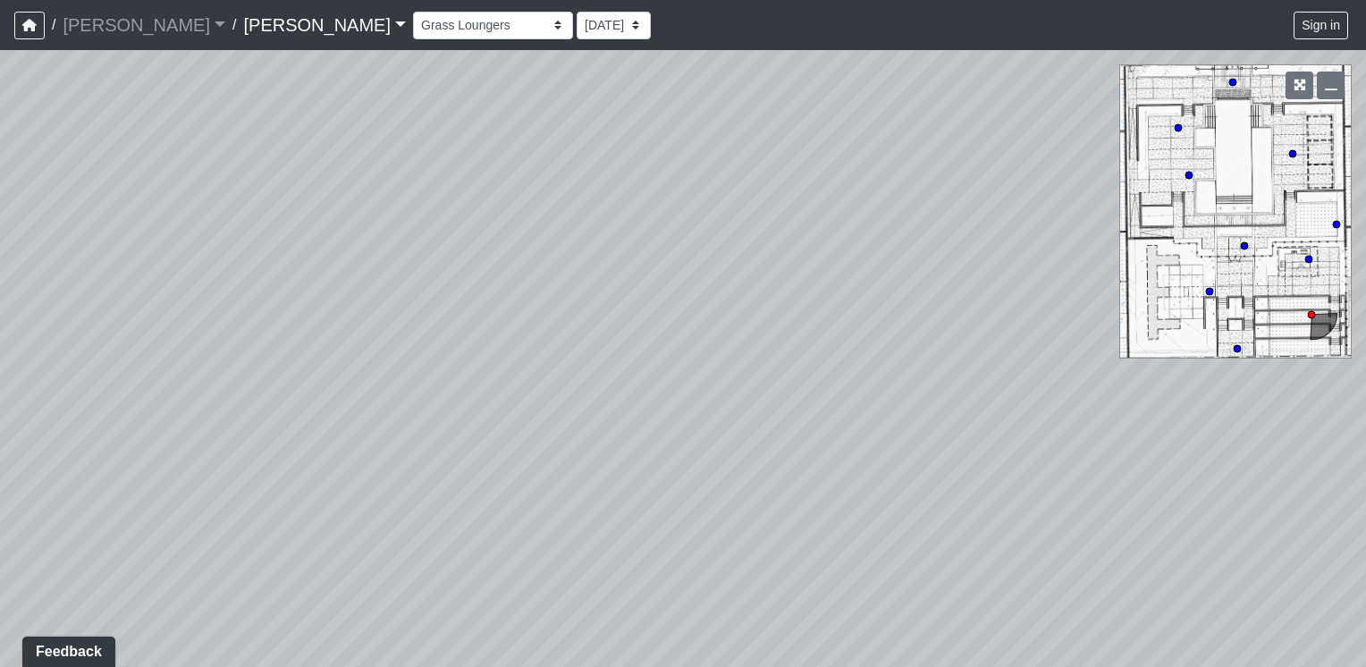
click at [1209, 418] on div "Loading... Offices Loading... Lobby Hallway Loading... Clubroom Loading... Fitn…" at bounding box center [683, 358] width 1366 height 617
click at [1041, 443] on div "Loading... Offices Loading... Lobby Hallway Loading... Clubroom Loading... Fitn…" at bounding box center [683, 358] width 1366 height 617
click at [739, 148] on div "Loading... Offices Loading... Lobby Hallway Loading... Clubroom Loading... Fitn…" at bounding box center [683, 358] width 1366 height 617
click at [594, 599] on div "Loading... Offices Loading... Lobby Hallway Loading... Clubroom Loading... Fitn…" at bounding box center [683, 358] width 1366 height 617
click at [909, 232] on div "Loading... Offices Loading... Lobby Hallway Loading... Clubroom Loading... Fitn…" at bounding box center [683, 358] width 1366 height 617
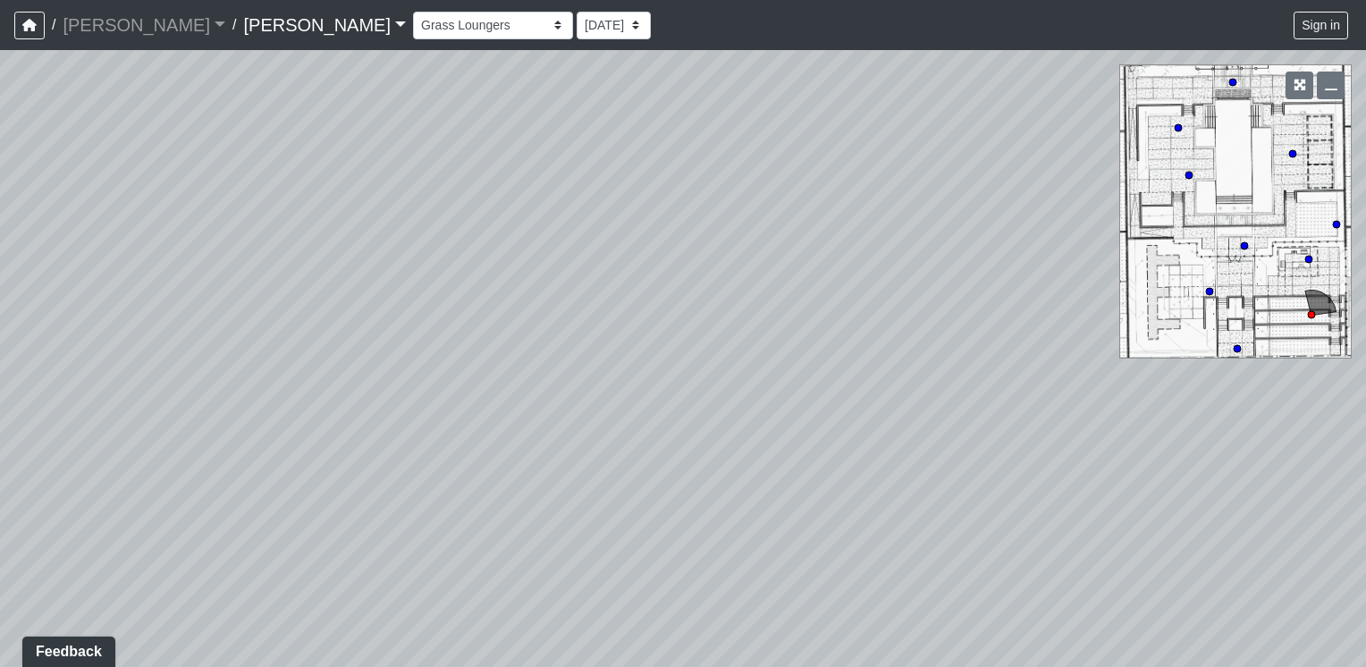
click at [937, 223] on div "Loading... Offices Loading... Lobby Hallway Loading... Clubroom Loading... Fitn…" at bounding box center [683, 358] width 1366 height 617
click at [1118, 588] on div "Loading... Offices Loading... Lobby Hallway Loading... Clubroom Loading... Fitn…" at bounding box center [683, 358] width 1366 height 617
click at [990, 524] on div "Loading... Offices Loading... Lobby Hallway Loading... Clubroom Loading... Fitn…" at bounding box center [683, 358] width 1366 height 617
click at [1116, 477] on div "Loading... Offices Loading... Lobby Hallway Loading... Clubroom Loading... Fitn…" at bounding box center [683, 358] width 1366 height 617
click at [190, 362] on div "Loading... Offices Loading... Lobby Hallway Loading... Clubroom Loading... Fitn…" at bounding box center [683, 358] width 1366 height 617
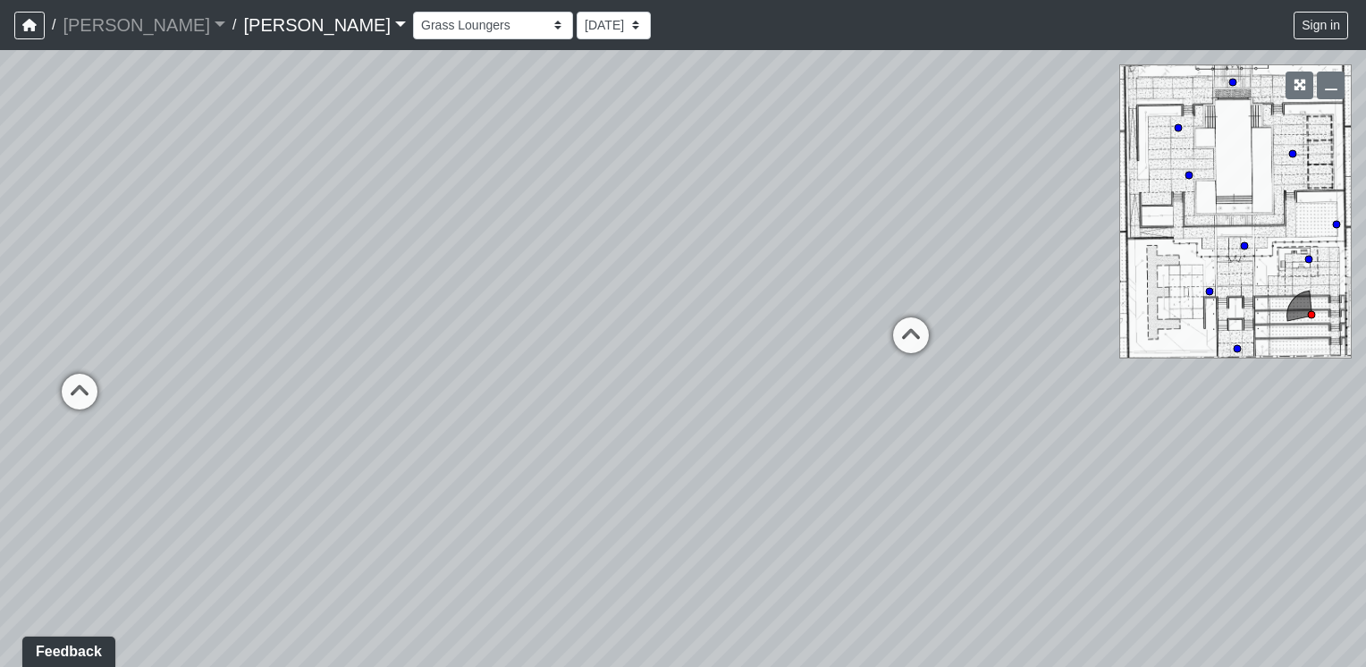
click at [250, 458] on div "Loading... Offices Loading... Lobby Hallway Loading... Clubroom Loading... Fitn…" at bounding box center [683, 358] width 1366 height 617
click at [775, 380] on div "Loading... Offices Loading... Lobby Hallway Loading... Clubroom Loading... Fitn…" at bounding box center [683, 358] width 1366 height 617
click at [1044, 399] on div "Loading... Offices Loading... Lobby Hallway Loading... Clubroom Loading... Fitn…" at bounding box center [683, 358] width 1366 height 617
click at [455, 393] on div "Loading... Offices Loading... Lobby Hallway Loading... Clubroom Loading... Fitn…" at bounding box center [683, 358] width 1366 height 617
click at [191, 393] on div "Loading... Offices Loading... Lobby Hallway Loading... Clubroom Loading... Fitn…" at bounding box center [683, 358] width 1366 height 617
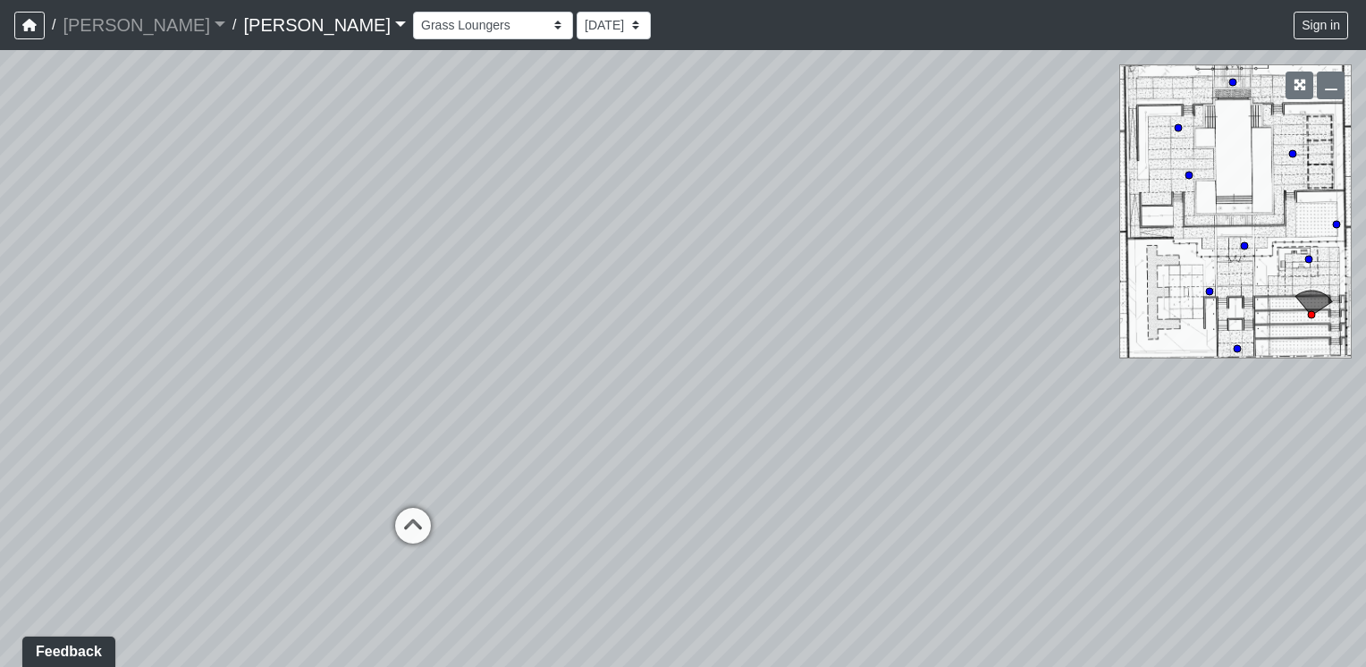
click at [488, 606] on div "Loading... Offices Loading... Lobby Hallway Loading... Clubroom Loading... Fitn…" at bounding box center [683, 358] width 1366 height 617
click at [1055, 254] on div "Loading... Offices Loading... Lobby Hallway Loading... Clubroom Loading... Fitn…" at bounding box center [683, 358] width 1366 height 617
click at [1248, 522] on div "Loading... Offices Loading... Lobby Hallway Loading... Clubroom Loading... Fitn…" at bounding box center [683, 358] width 1366 height 617
click at [612, 545] on div "Loading... Offices Loading... Lobby Hallway Loading... Clubroom Loading... Fitn…" at bounding box center [683, 358] width 1366 height 617
click at [359, 442] on div "Loading... Offices Loading... Lobby Hallway Loading... Clubroom Loading... Fitn…" at bounding box center [683, 358] width 1366 height 617
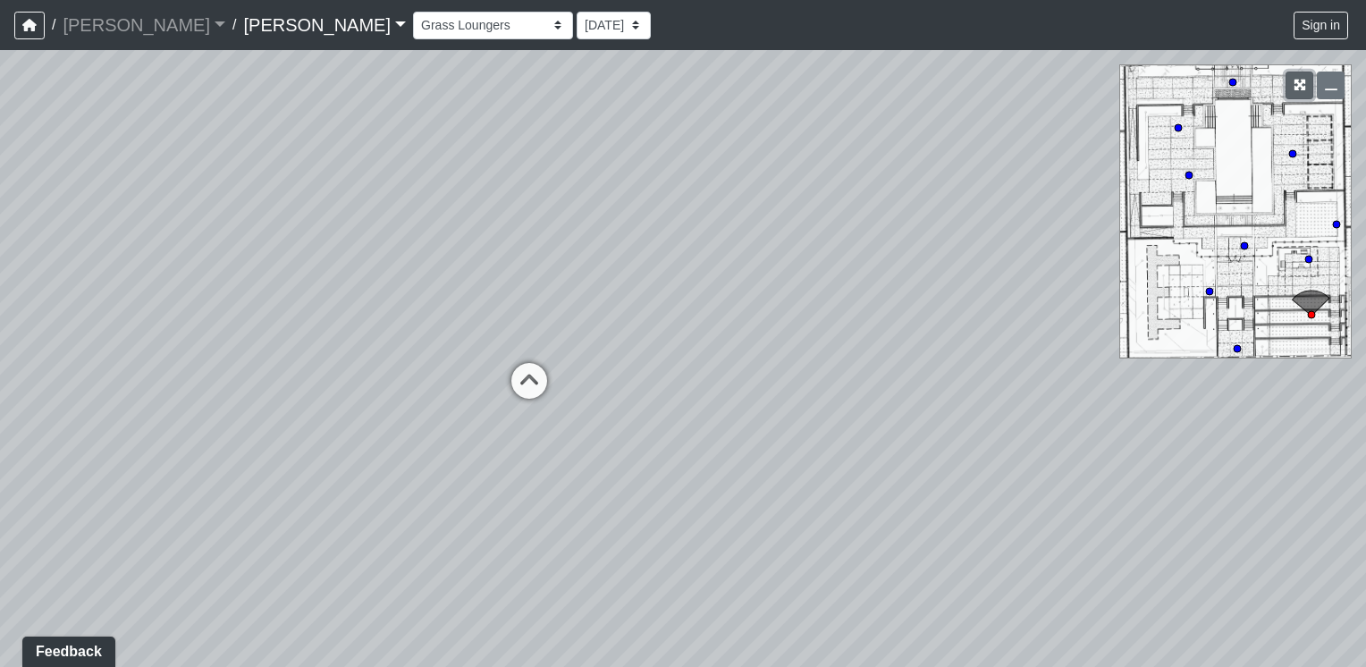
click at [1302, 93] on button "button" at bounding box center [1300, 86] width 28 height 28
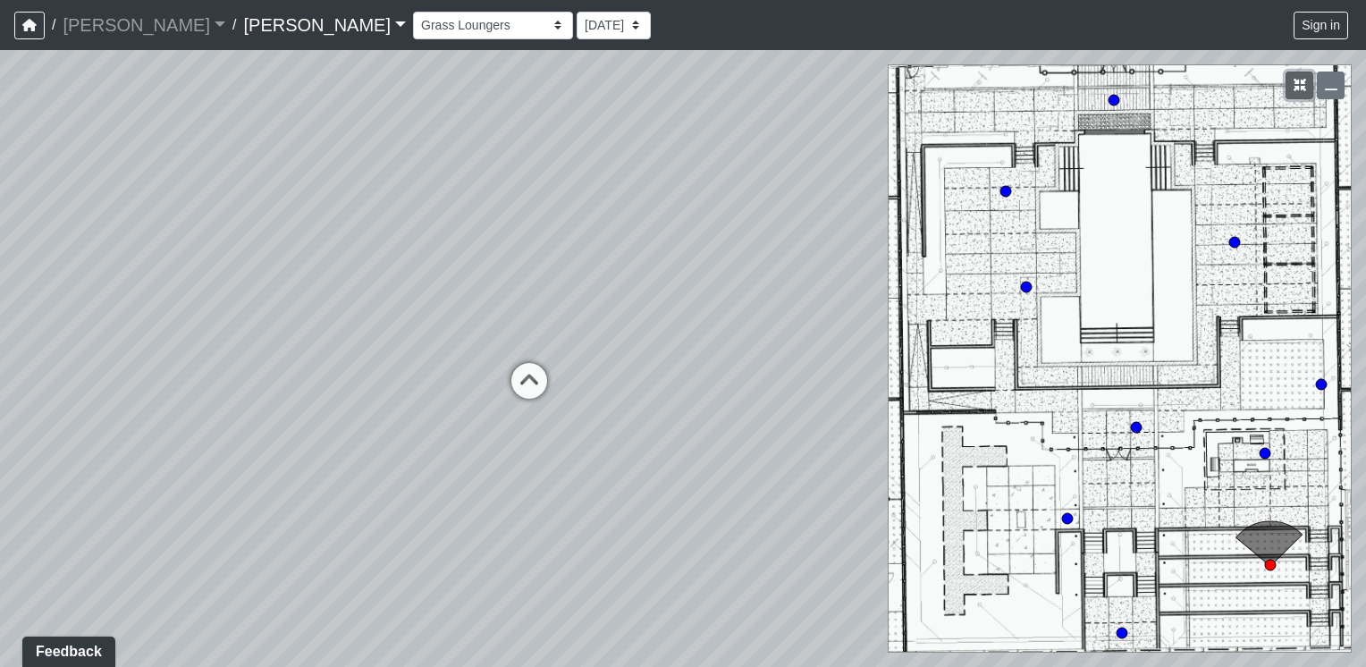
click at [1300, 91] on icon "button" at bounding box center [1300, 85] width 13 height 13
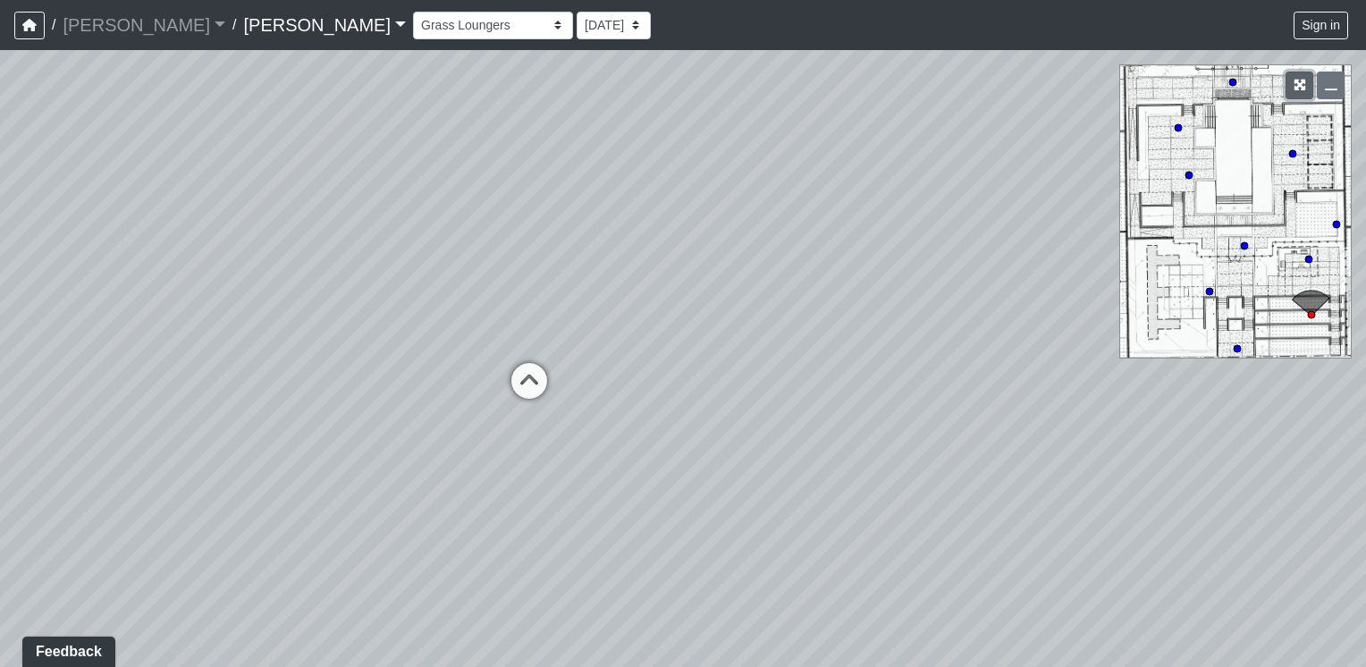
click at [1300, 91] on icon "button" at bounding box center [1300, 85] width 13 height 13
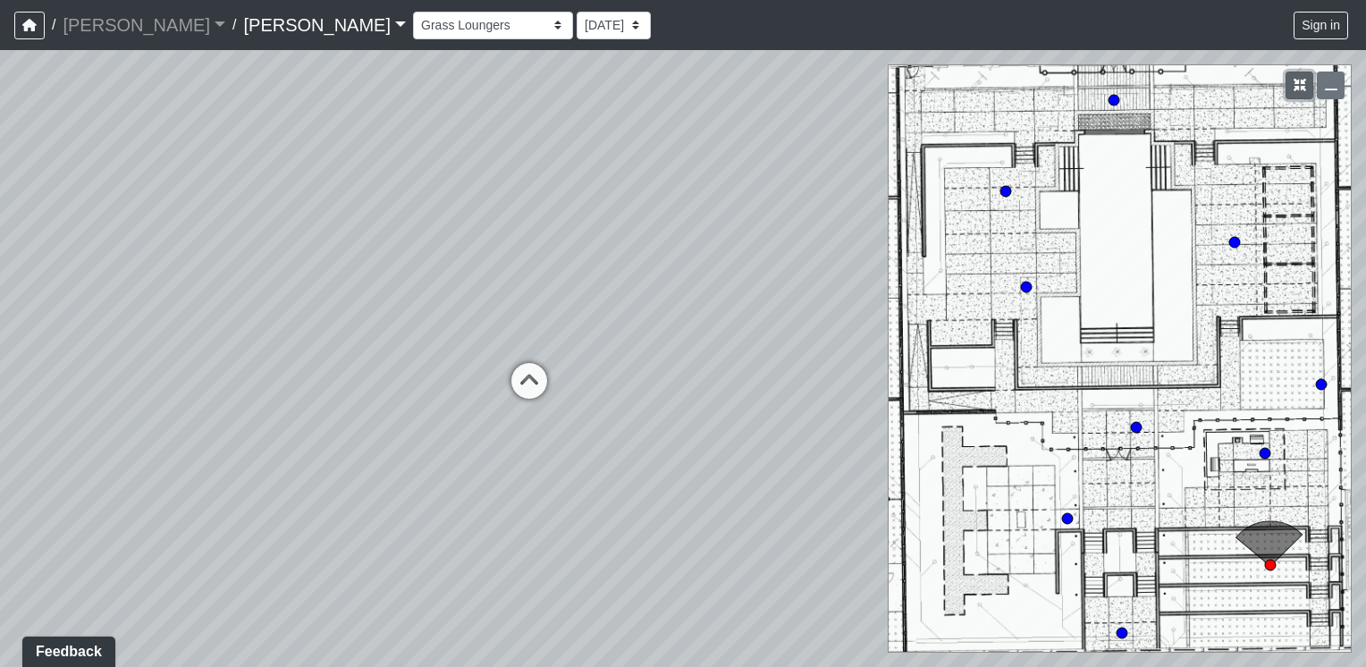
click at [1300, 91] on icon "button" at bounding box center [1300, 85] width 13 height 13
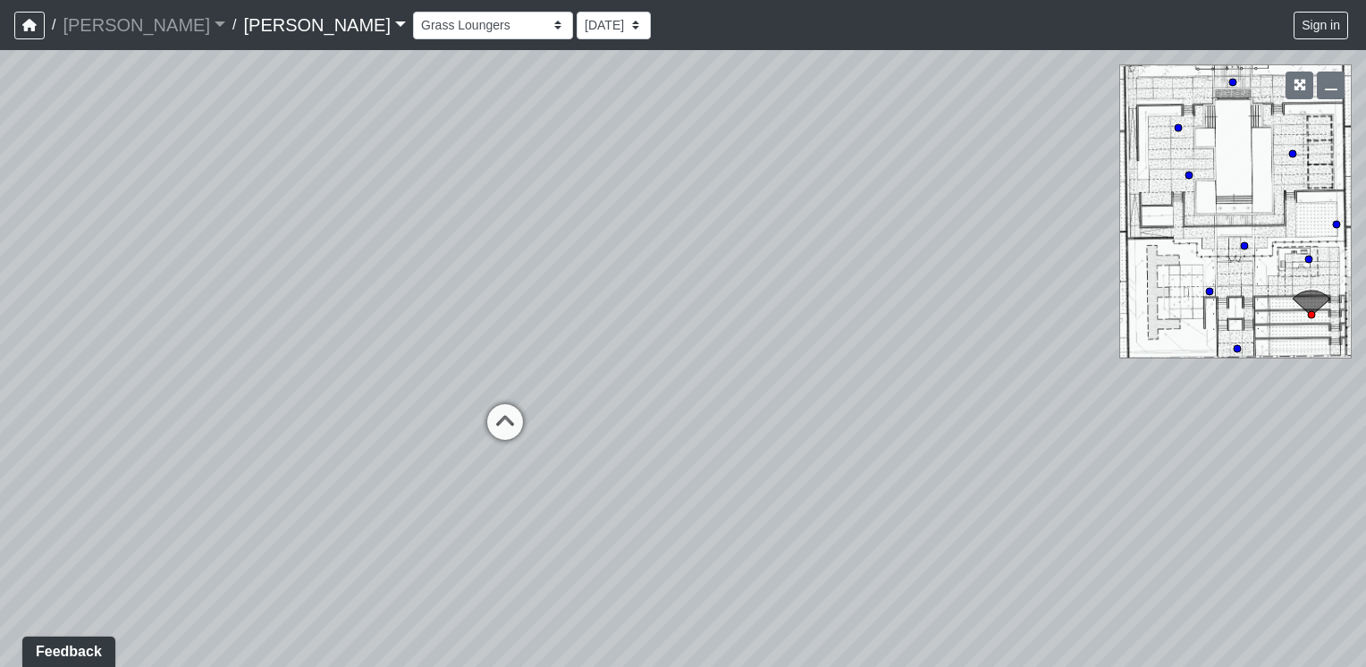
click at [1202, 163] on div "Loading... Offices Loading... Lobby Hallway Loading... Clubroom Loading... Fitn…" at bounding box center [683, 358] width 1366 height 617
click at [1179, 282] on div "Loading... Offices Loading... Lobby Hallway Loading... Clubroom Loading... Fitn…" at bounding box center [683, 358] width 1366 height 617
click at [1002, 300] on div "Loading... Offices Loading... Lobby Hallway Loading... Clubroom Loading... Fitn…" at bounding box center [683, 358] width 1366 height 617
click at [845, 380] on div "Loading... Offices Loading... Lobby Hallway Loading... Clubroom Loading... Fitn…" at bounding box center [683, 358] width 1366 height 617
